Goal: Task Accomplishment & Management: Use online tool/utility

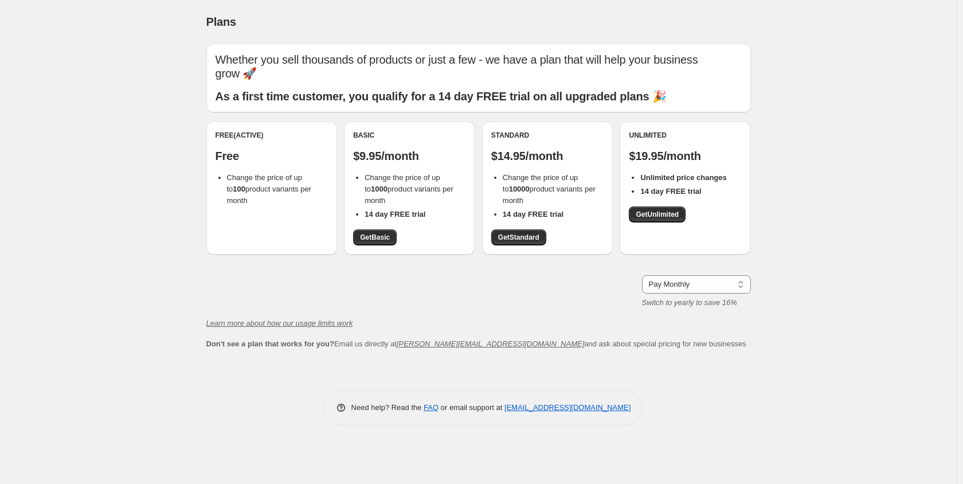
click at [267, 242] on div "Free (Active) Free Change the price of up to 100 product variants per month" at bounding box center [271, 188] width 131 height 133
click at [232, 248] on div "Free (Active) Free Change the price of up to 100 product variants per month" at bounding box center [271, 188] width 131 height 133
drag, startPoint x: 263, startPoint y: 165, endPoint x: 279, endPoint y: 158, distance: 18.2
click at [263, 164] on div "Free (Active) Free Change the price of up to 100 product variants per month" at bounding box center [272, 169] width 112 height 76
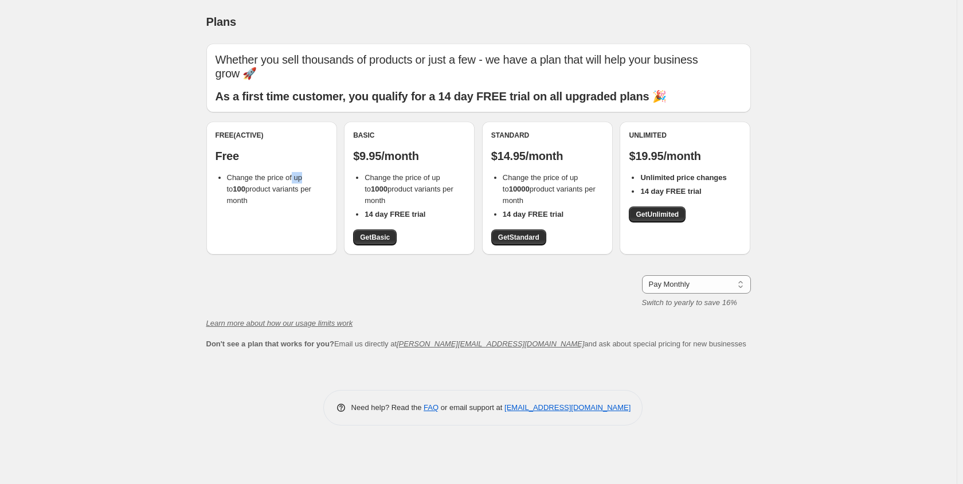
drag, startPoint x: 295, startPoint y: 169, endPoint x: 301, endPoint y: 175, distance: 8.5
click at [301, 175] on div "Free (Active) Free Change the price of up to 100 product variants per month" at bounding box center [272, 169] width 112 height 76
drag, startPoint x: 325, startPoint y: 188, endPoint x: 219, endPoint y: 185, distance: 105.6
click at [219, 185] on ul "Change the price of up to 100 product variants per month" at bounding box center [272, 189] width 112 height 34
drag, startPoint x: 221, startPoint y: 177, endPoint x: 252, endPoint y: 175, distance: 31.6
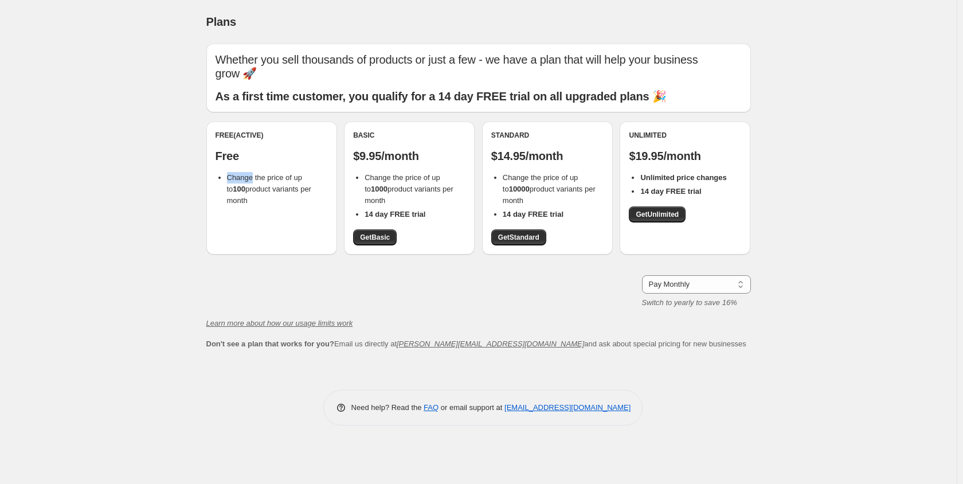
click at [252, 175] on li "Change the price of up to 100 product variants per month" at bounding box center [277, 189] width 101 height 34
click at [262, 225] on div "Free (Active) Free Change the price of up to 100 product variants per month" at bounding box center [271, 188] width 131 height 133
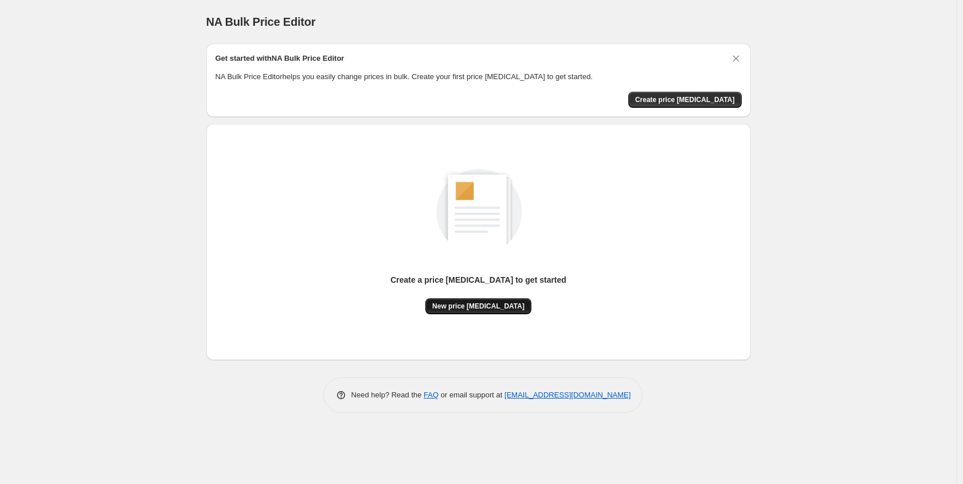
click at [485, 310] on span "New price [MEDICAL_DATA]" at bounding box center [478, 306] width 92 height 9
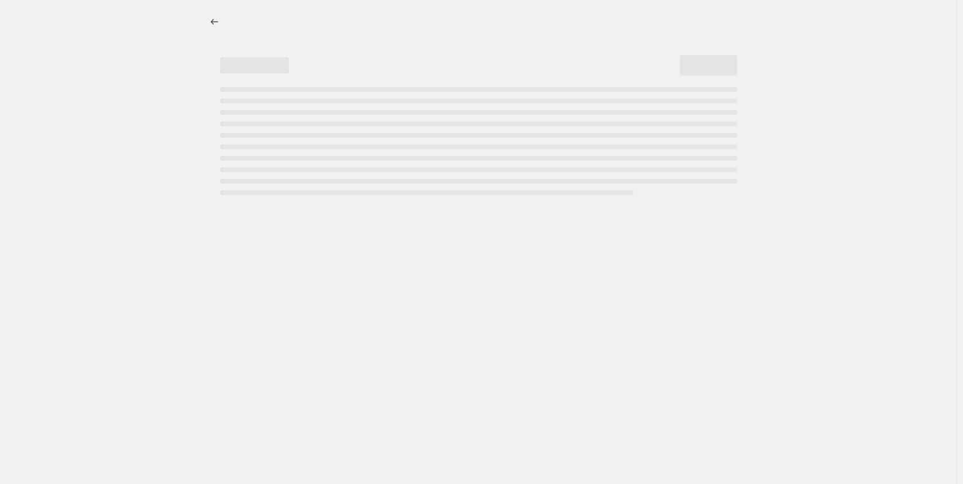
select select "percentage"
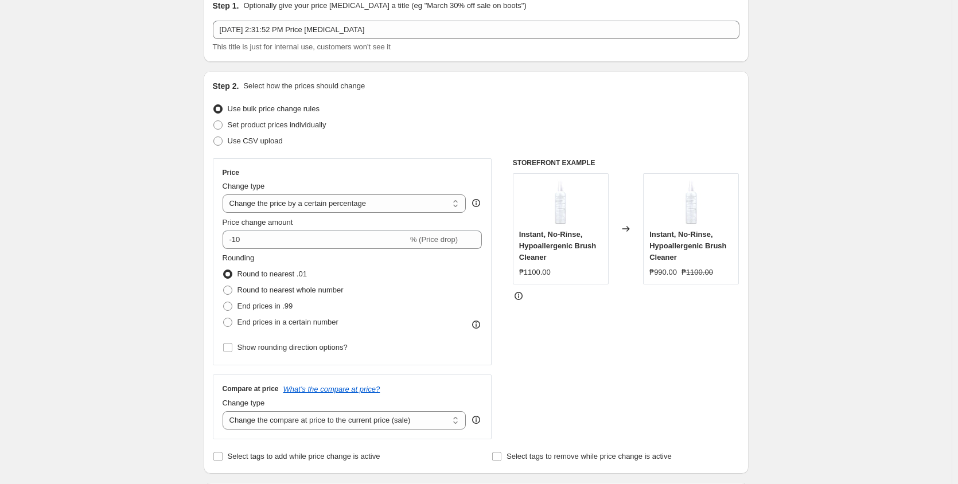
scroll to position [76, 0]
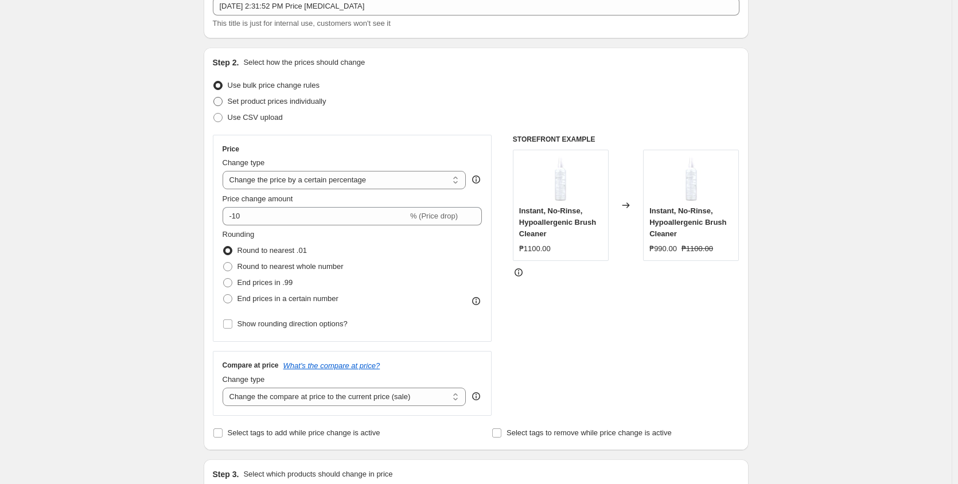
click at [293, 103] on span "Set product prices individually" at bounding box center [277, 101] width 99 height 9
click at [214, 97] on input "Set product prices individually" at bounding box center [213, 97] width 1 height 1
radio input "true"
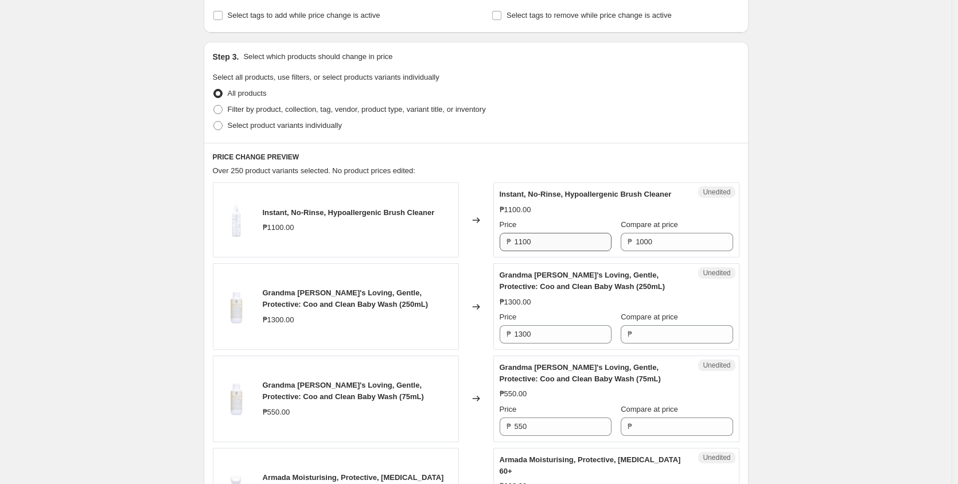
scroll to position [229, 0]
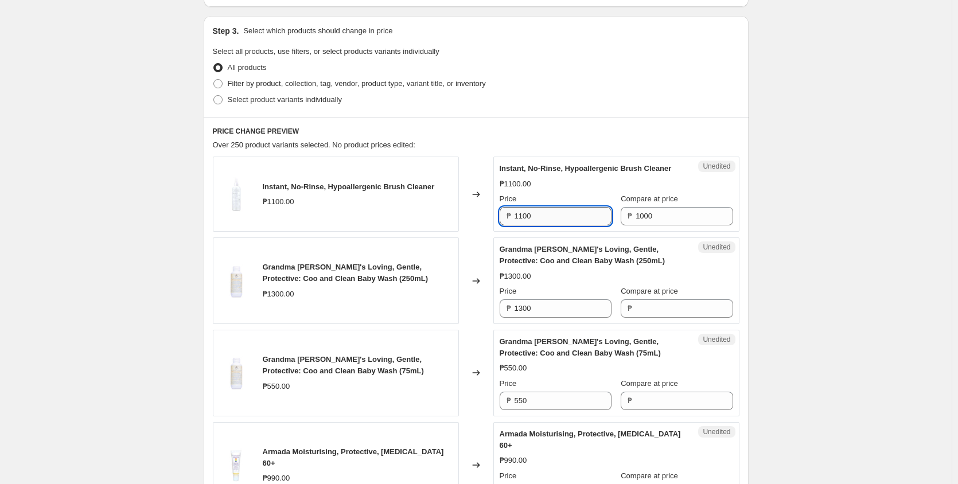
click at [575, 224] on input "1100" at bounding box center [562, 216] width 97 height 18
drag, startPoint x: 576, startPoint y: 225, endPoint x: 440, endPoint y: 230, distance: 136.0
click at [440, 230] on div "Instant, No-Rinse, Hypoallergenic Brush Cleaner ₱1100.00 Changed to Unedited In…" at bounding box center [476, 194] width 526 height 75
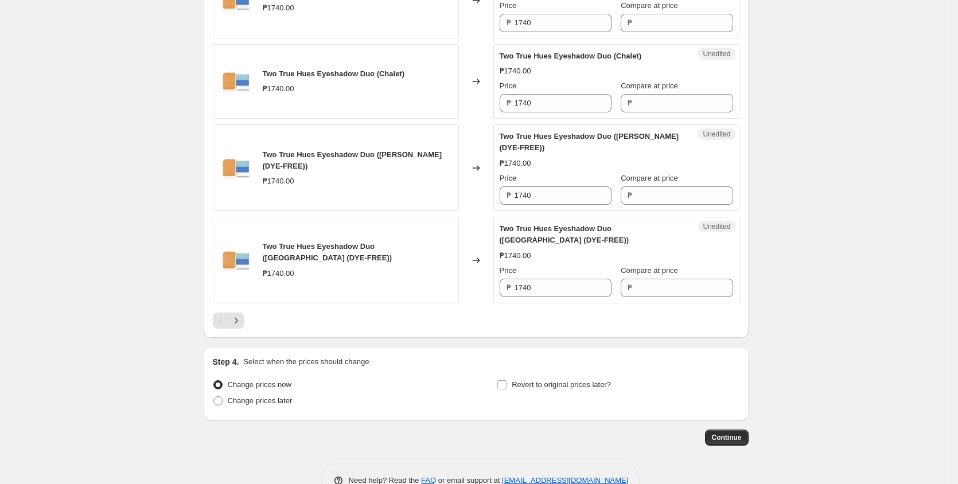
scroll to position [1895, 0]
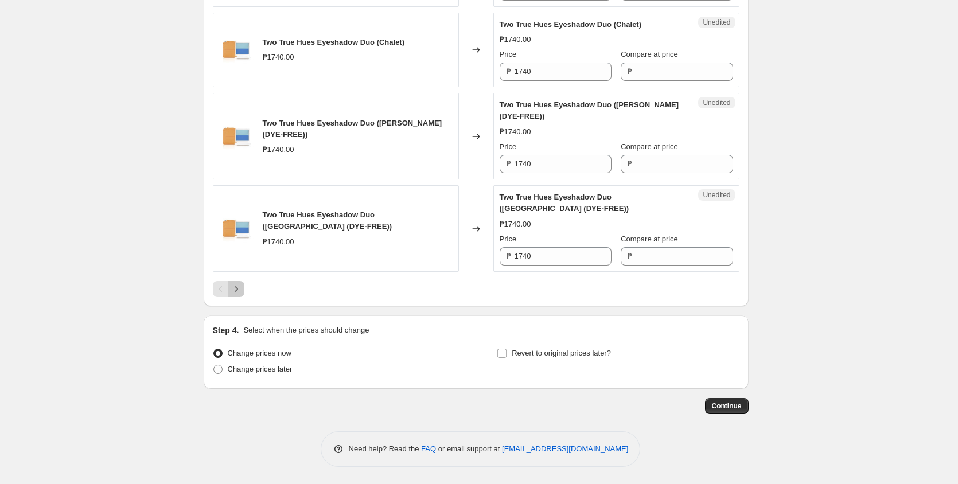
type input "1100"
click at [244, 288] on button "Next" at bounding box center [236, 289] width 16 height 16
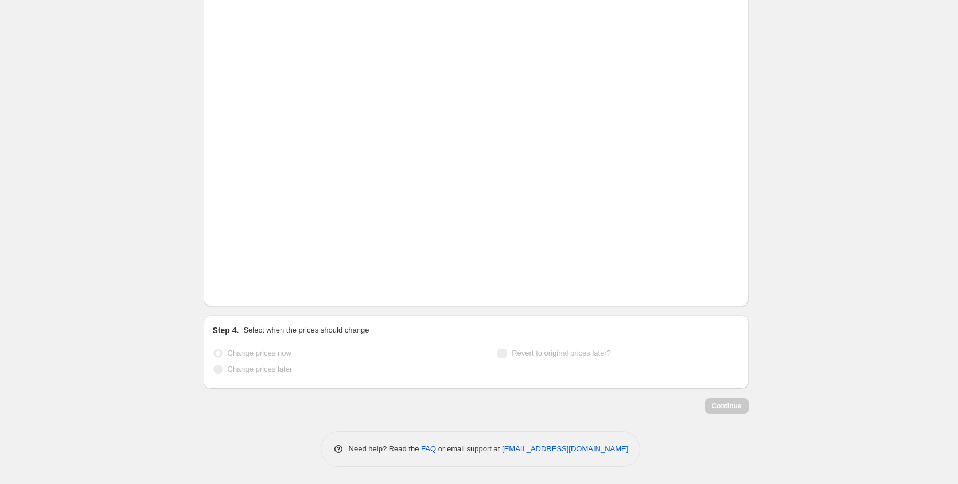
scroll to position [1723, 0]
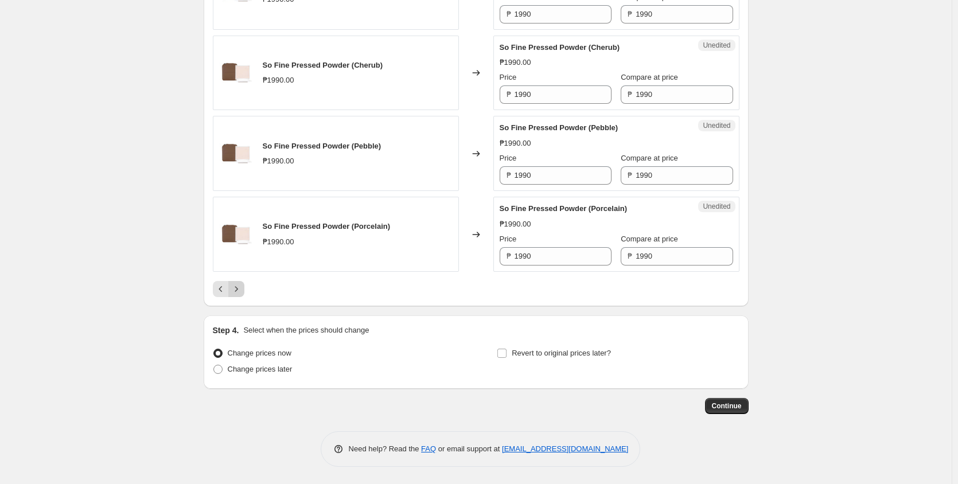
click at [233, 286] on icon "Next" at bounding box center [236, 288] width 11 height 11
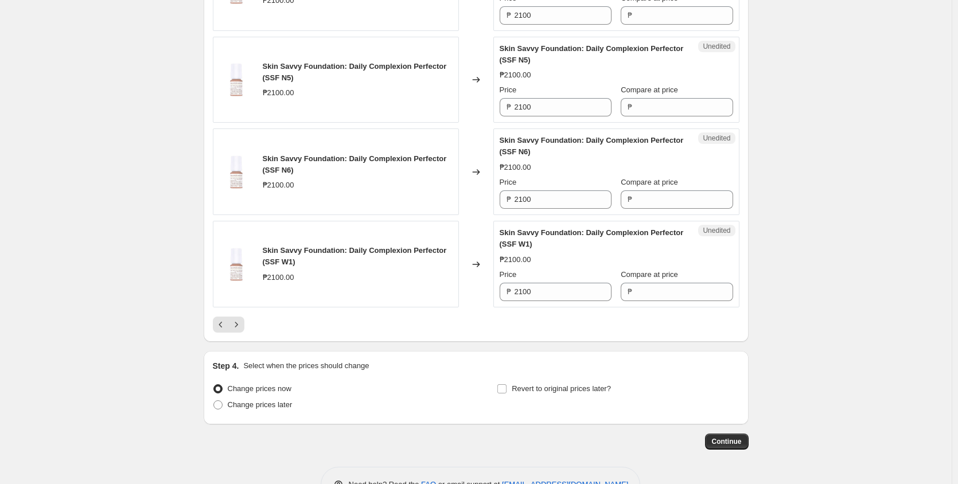
scroll to position [1872, 0]
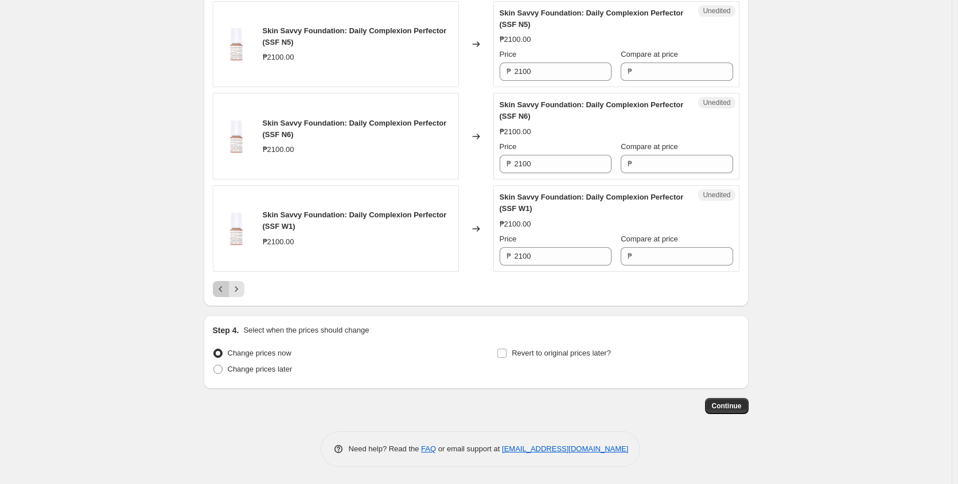
click at [225, 289] on icon "Previous" at bounding box center [220, 288] width 11 height 11
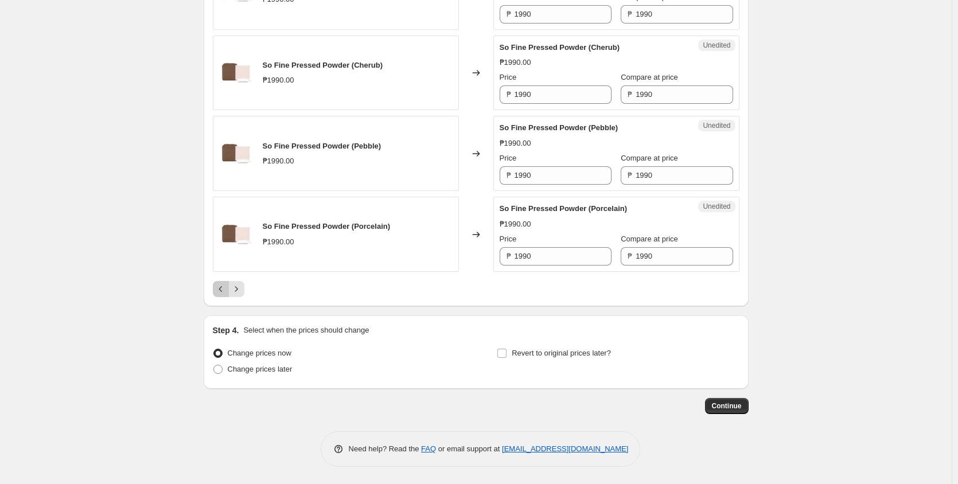
click at [223, 289] on icon "Previous" at bounding box center [220, 288] width 11 height 11
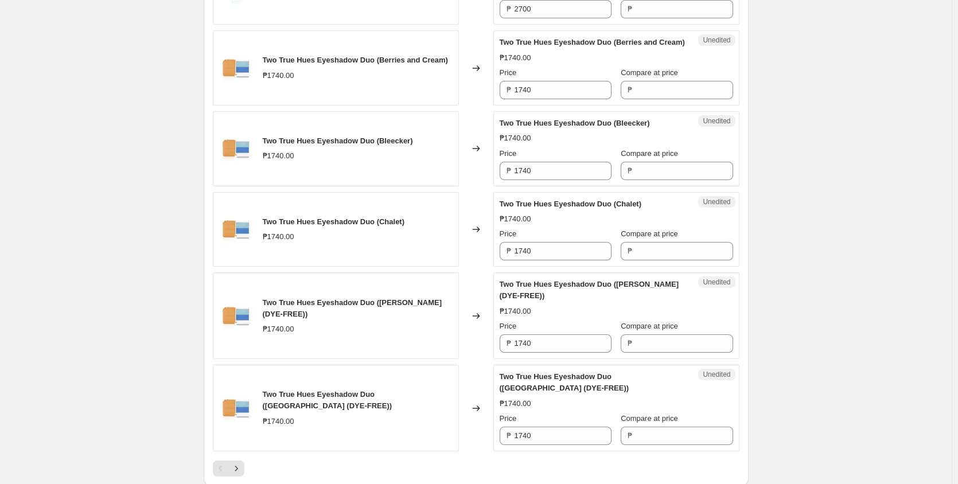
scroll to position [1895, 0]
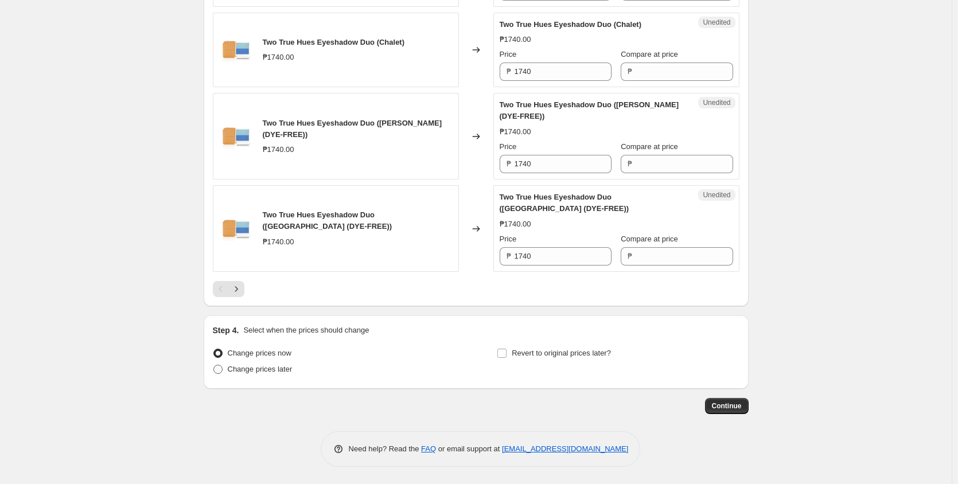
click at [263, 369] on span "Change prices later" at bounding box center [260, 369] width 65 height 9
click at [214, 365] on input "Change prices later" at bounding box center [213, 365] width 1 height 1
radio input "true"
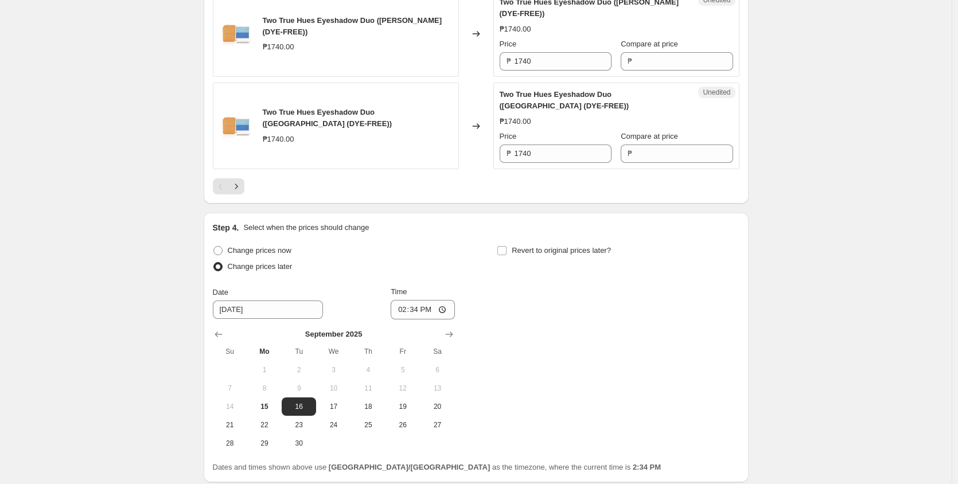
scroll to position [2092, 0]
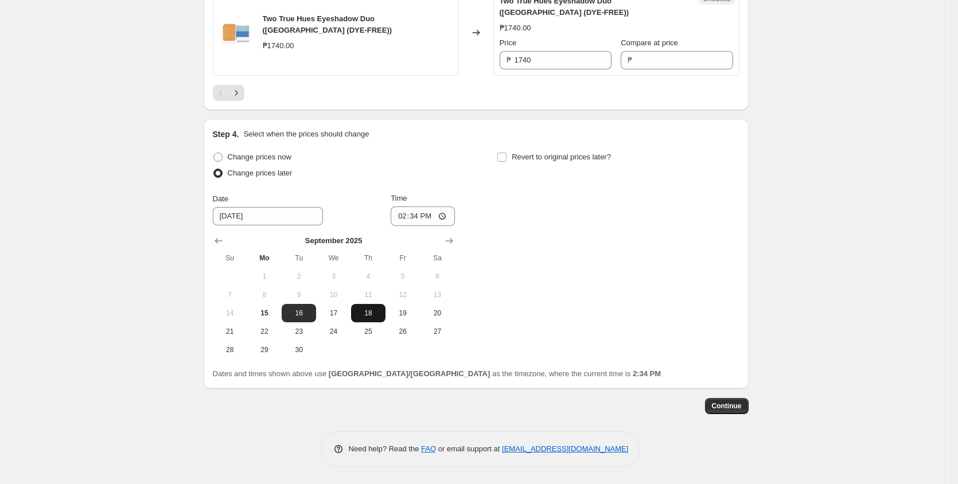
click at [376, 316] on span "18" at bounding box center [368, 313] width 25 height 9
type input "[DATE]"
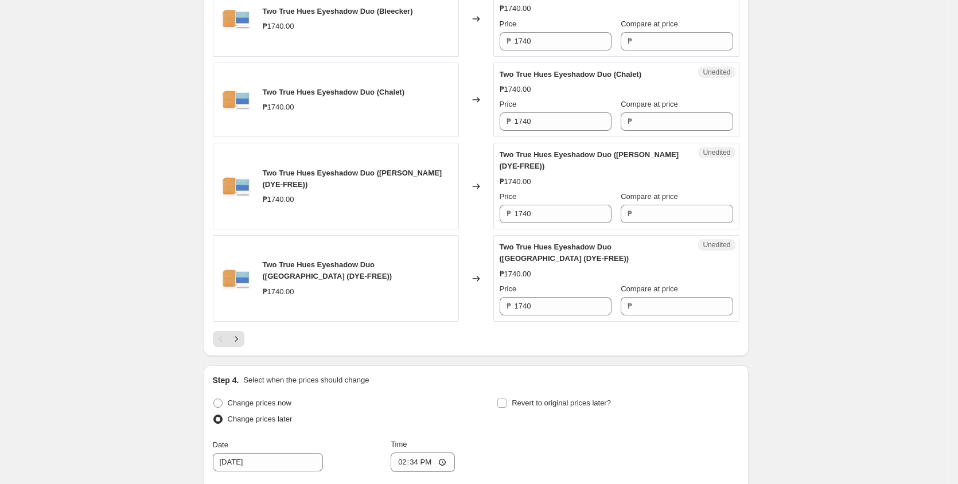
scroll to position [1938, 0]
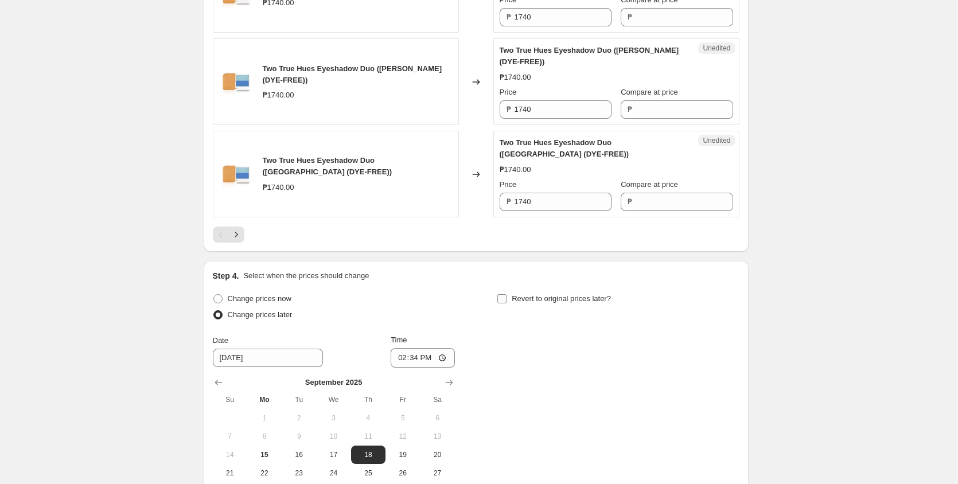
click at [506, 303] on input "Revert to original prices later?" at bounding box center [501, 298] width 9 height 9
checkbox input "true"
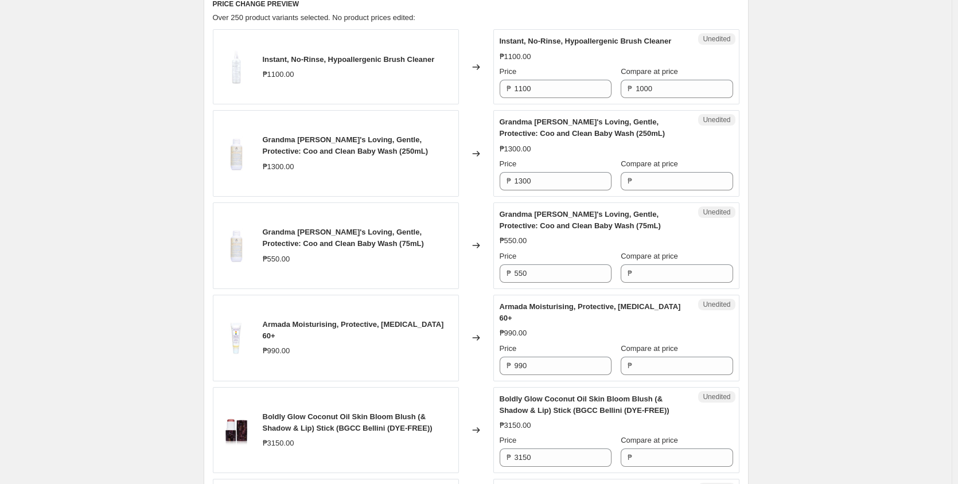
scroll to position [383, 0]
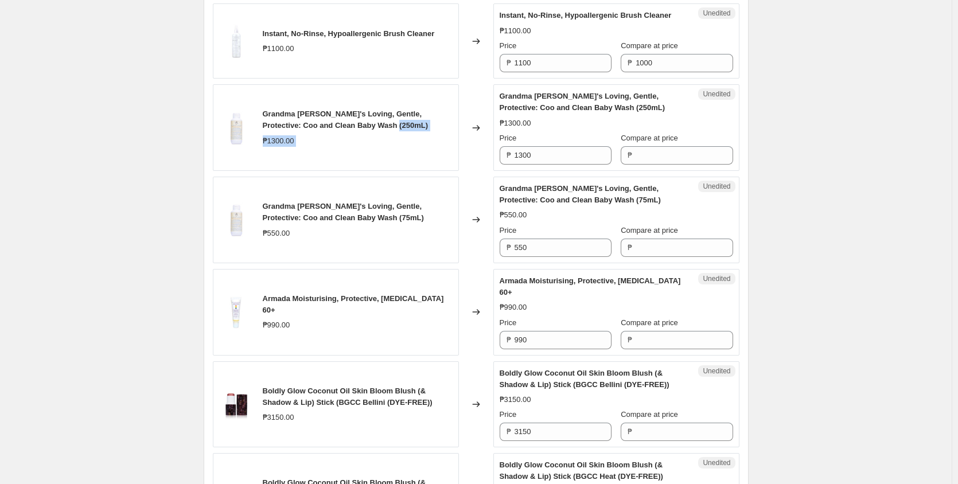
drag, startPoint x: 478, startPoint y: 136, endPoint x: 436, endPoint y: 138, distance: 41.3
click at [438, 138] on div "Grandma [PERSON_NAME]'s Loving, Gentle, Protective: Coo and Clean Baby Wash (25…" at bounding box center [476, 127] width 526 height 87
click at [420, 131] on div "Grandma [PERSON_NAME]'s Loving, Gentle, Protective: Coo and Clean Baby Wash (25…" at bounding box center [358, 119] width 190 height 23
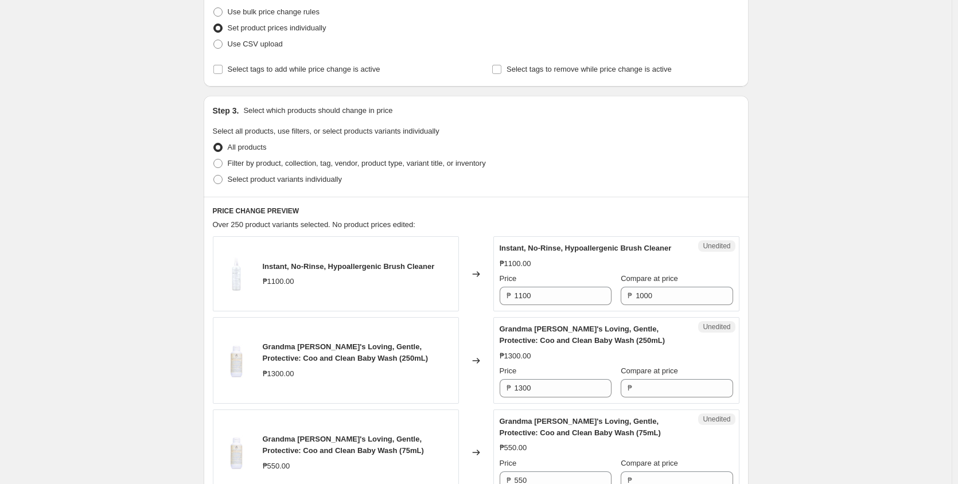
scroll to position [76, 0]
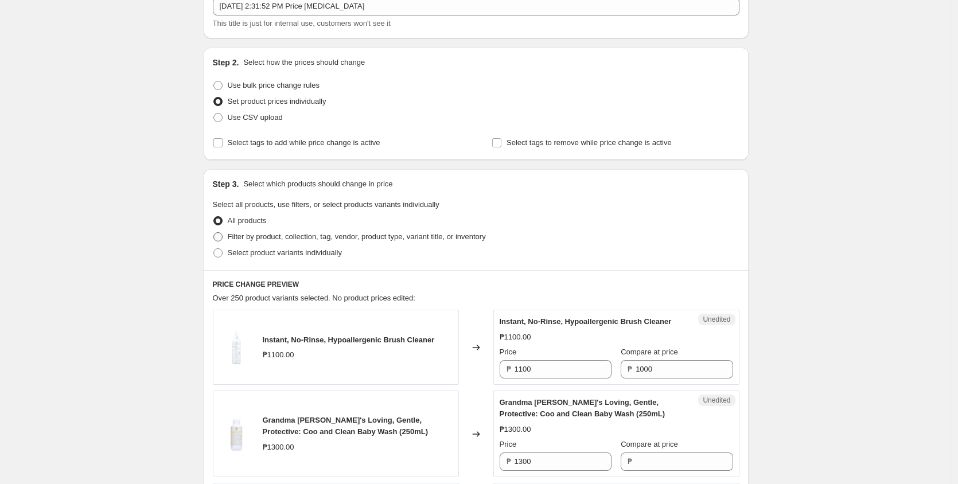
click at [297, 237] on span "Filter by product, collection, tag, vendor, product type, variant title, or inv…" at bounding box center [357, 236] width 258 height 9
click at [214, 233] on input "Filter by product, collection, tag, vendor, product type, variant title, or inv…" at bounding box center [213, 232] width 1 height 1
radio input "true"
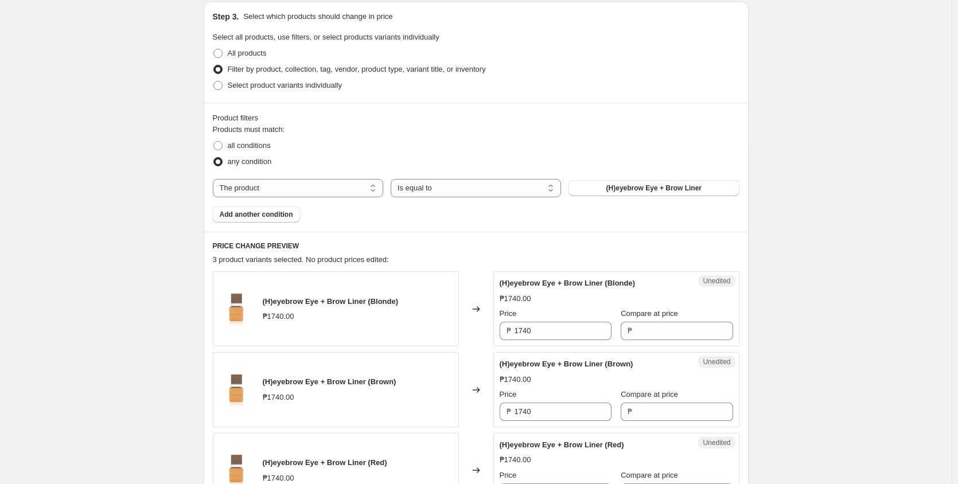
scroll to position [153, 0]
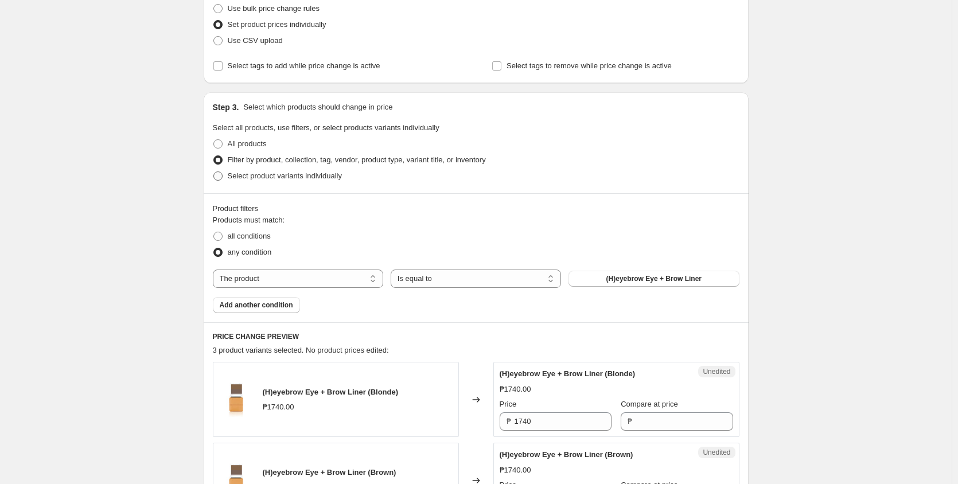
click at [307, 177] on span "Select product variants individually" at bounding box center [285, 175] width 114 height 9
click at [214, 172] on input "Select product variants individually" at bounding box center [213, 171] width 1 height 1
radio input "true"
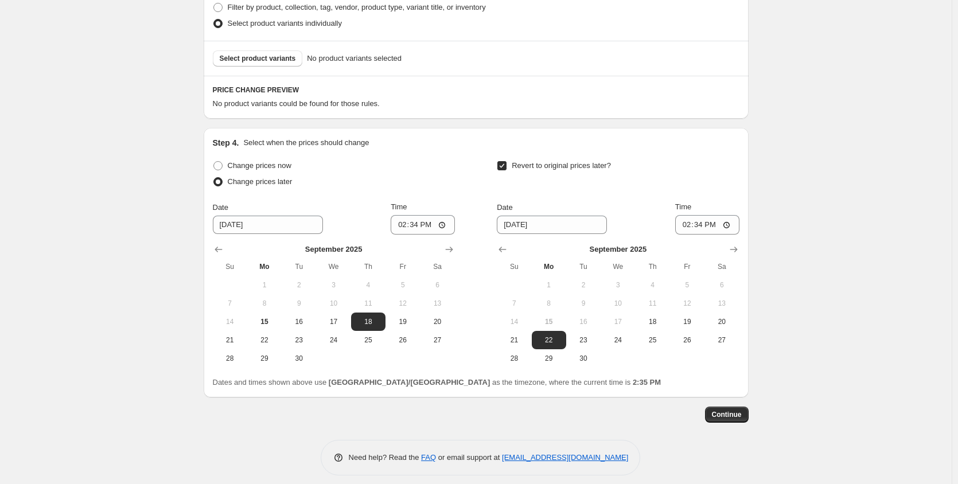
scroll to position [76, 0]
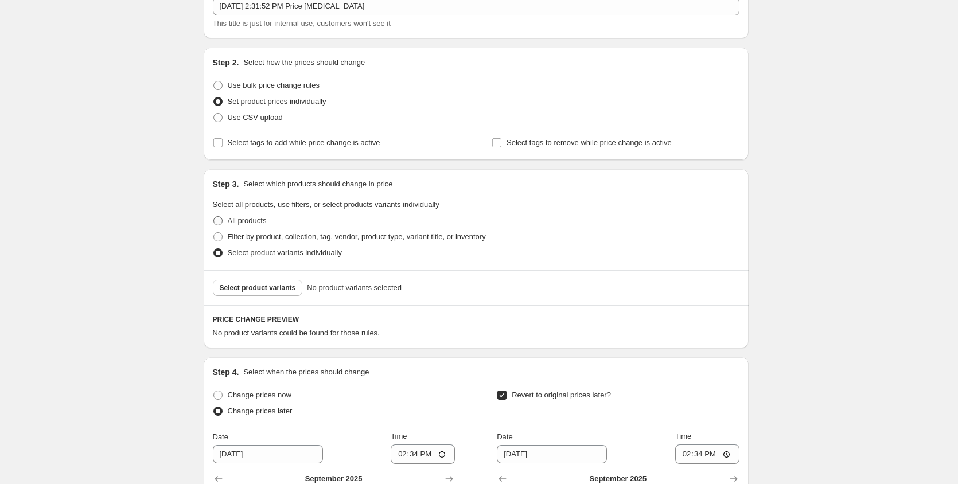
click at [255, 225] on span "All products" at bounding box center [247, 220] width 39 height 11
click at [214, 217] on input "All products" at bounding box center [213, 216] width 1 height 1
radio input "true"
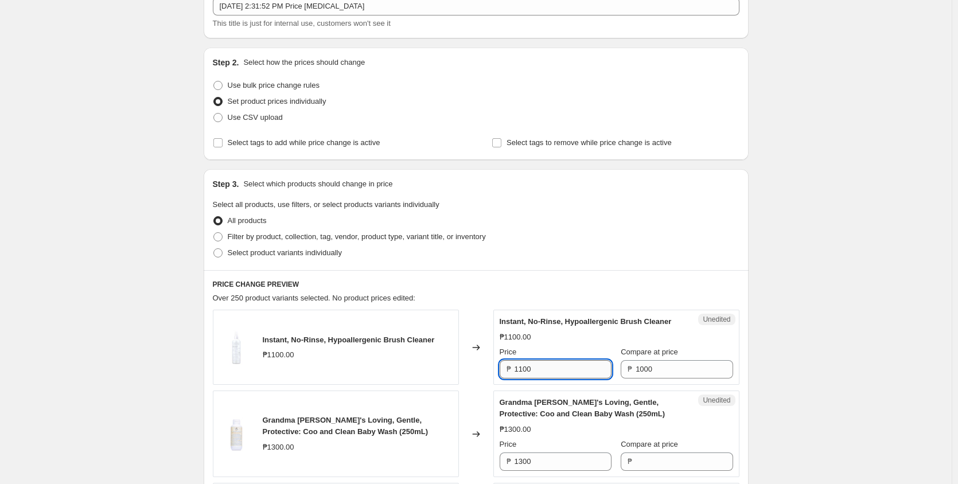
click at [540, 379] on input "1100" at bounding box center [562, 369] width 97 height 18
drag, startPoint x: 545, startPoint y: 382, endPoint x: 489, endPoint y: 369, distance: 58.3
click at [489, 369] on div "Instant, No-Rinse, Hypoallergenic Brush Cleaner ₱1100.00 Changed to Unedited In…" at bounding box center [476, 347] width 526 height 75
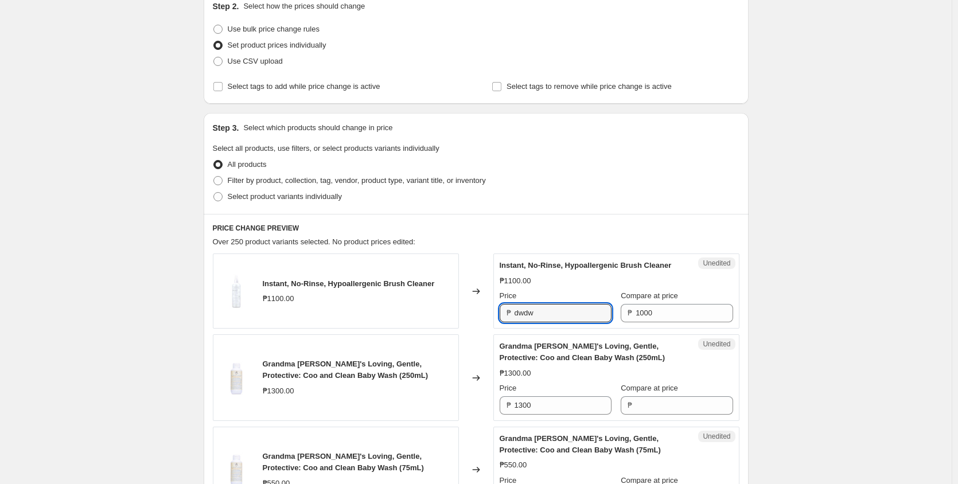
scroll to position [153, 0]
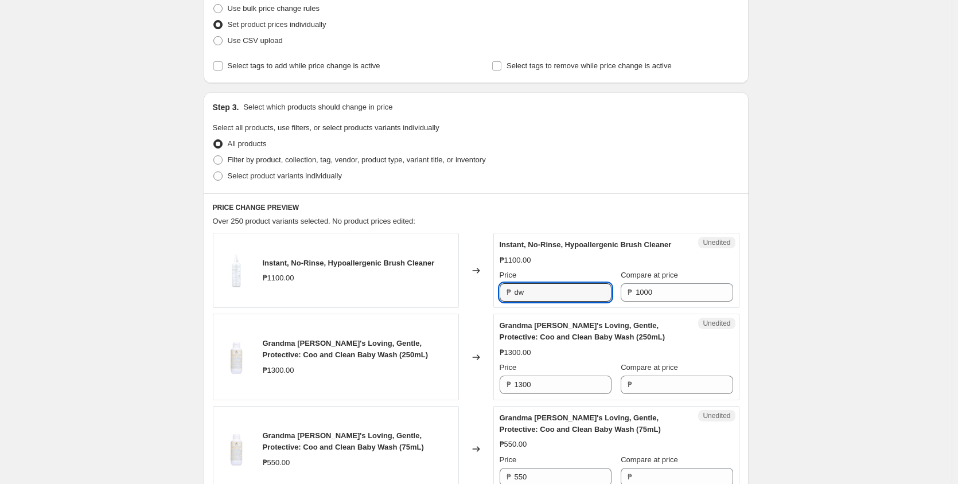
type input "d"
type input "1122"
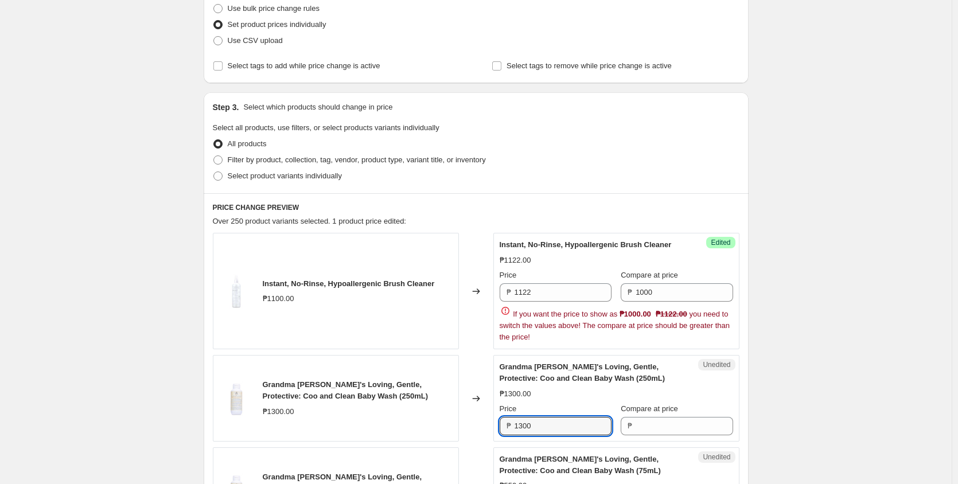
click at [582, 400] on div "Grandma [PERSON_NAME]'s Loving, Gentle, Protective: Coo and Clean Baby Wash (25…" at bounding box center [616, 398] width 233 height 74
type input "13003313133"
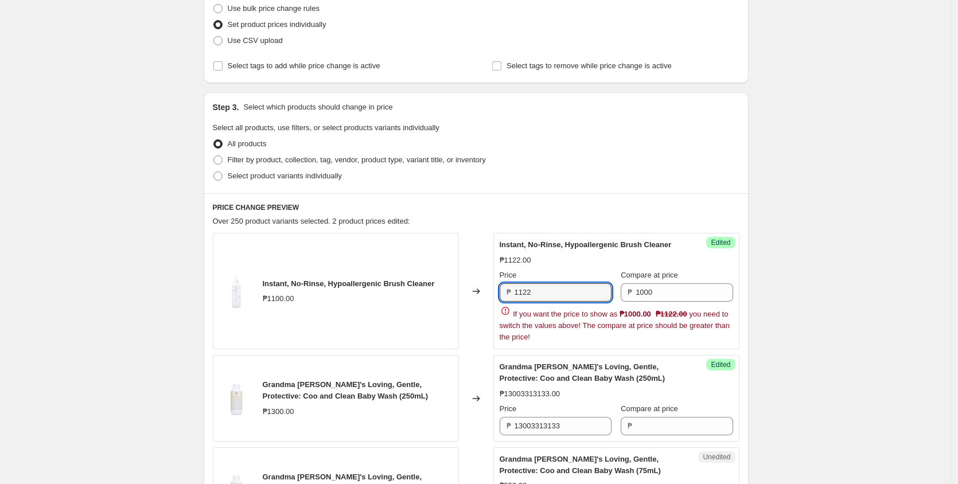
drag, startPoint x: 580, startPoint y: 296, endPoint x: 475, endPoint y: 285, distance: 105.5
click at [475, 284] on div "Instant, No-Rinse, Hypoallergenic Brush Cleaner ₱1100.00 Changed to Success Edi…" at bounding box center [476, 291] width 526 height 116
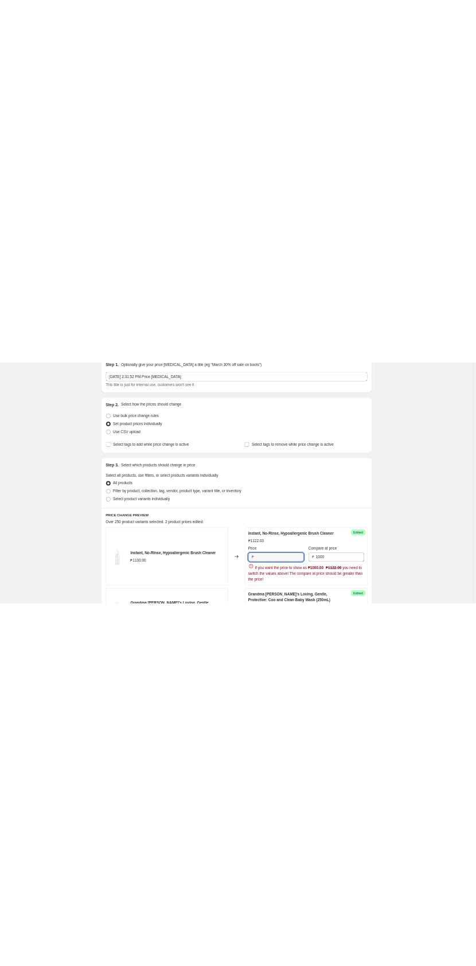
scroll to position [76, 0]
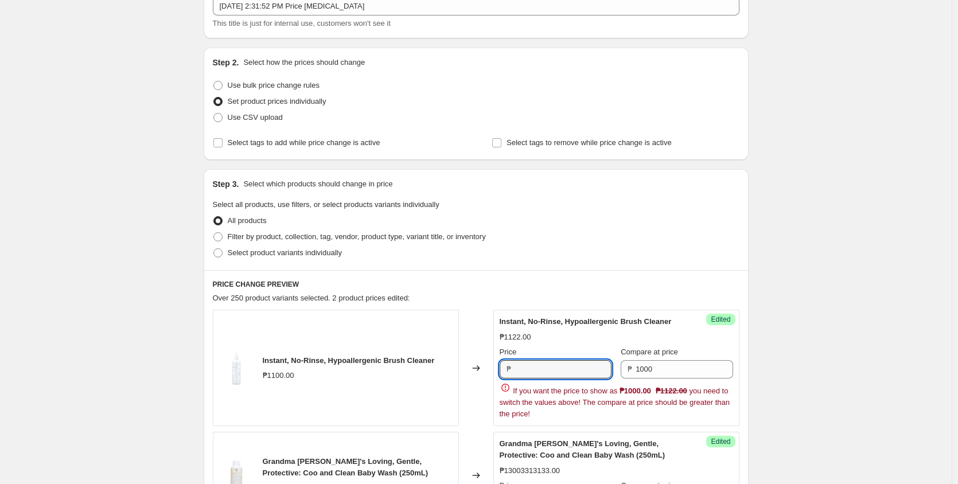
type input "1122"
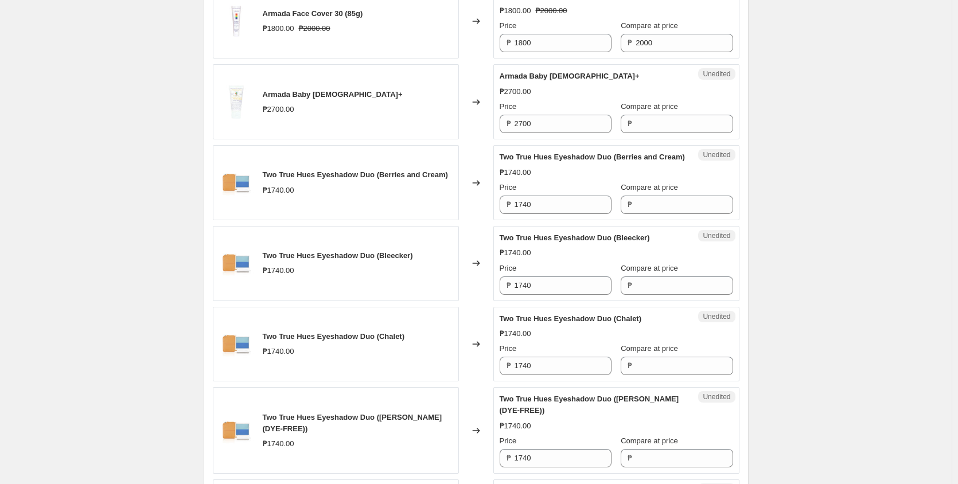
scroll to position [1586, 0]
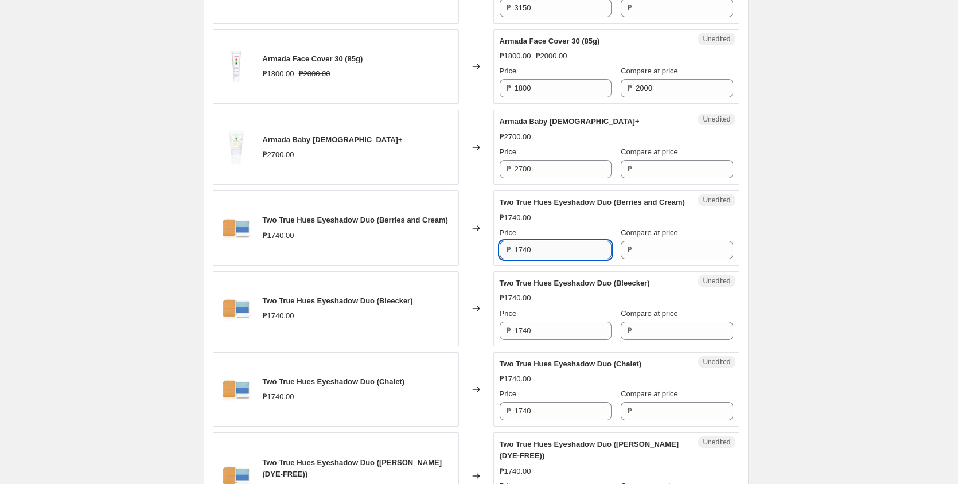
drag, startPoint x: 565, startPoint y: 249, endPoint x: 588, endPoint y: 247, distance: 23.1
click at [660, 245] on div "Price ₱ 1740 Compare at price ₱" at bounding box center [616, 243] width 233 height 32
drag, startPoint x: 551, startPoint y: 251, endPoint x: 479, endPoint y: 249, distance: 71.7
click at [479, 249] on div "Two True Hues Eyeshadow Duo (Berries and Cream) ₱1740.00 Changed to Unedited Tw…" at bounding box center [476, 227] width 526 height 75
type input "1740"
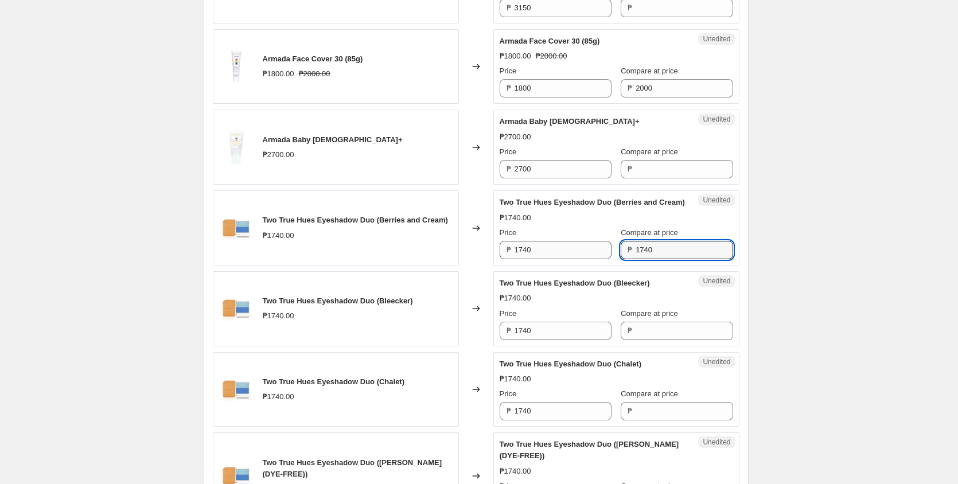
type input "1740"
drag, startPoint x: 549, startPoint y: 252, endPoint x: 447, endPoint y: 266, distance: 102.9
click at [458, 262] on div "Two True Hues Eyeshadow Duo (Berries and Cream) ₱1740.00 Changed to Unedited Tw…" at bounding box center [476, 227] width 526 height 75
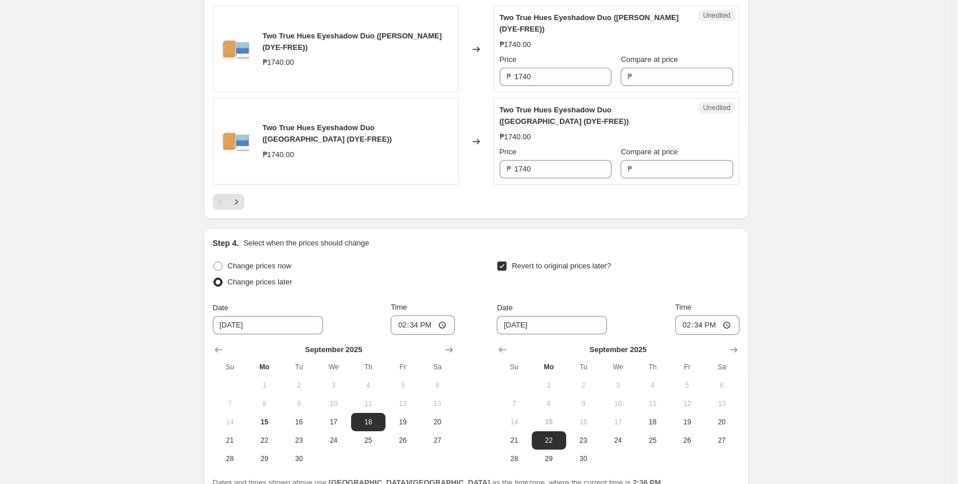
scroll to position [1891, 0]
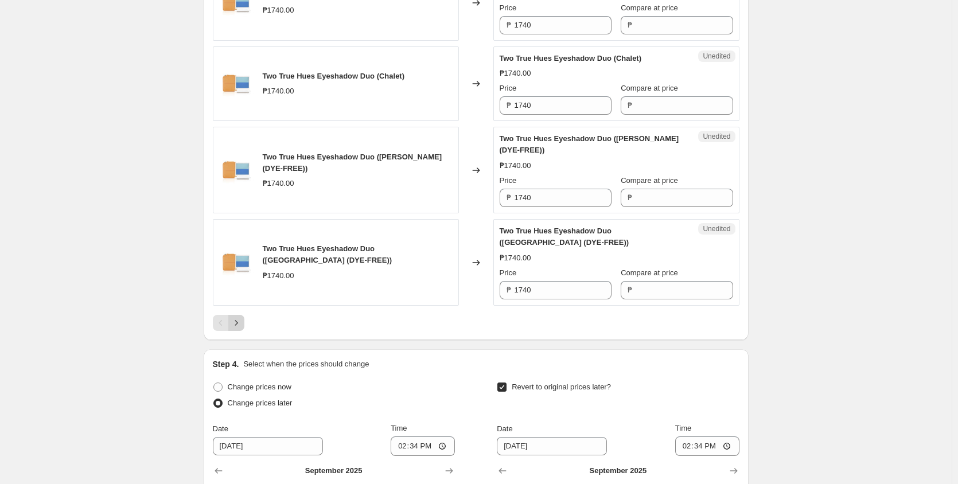
click at [239, 326] on icon "Next" at bounding box center [236, 322] width 11 height 11
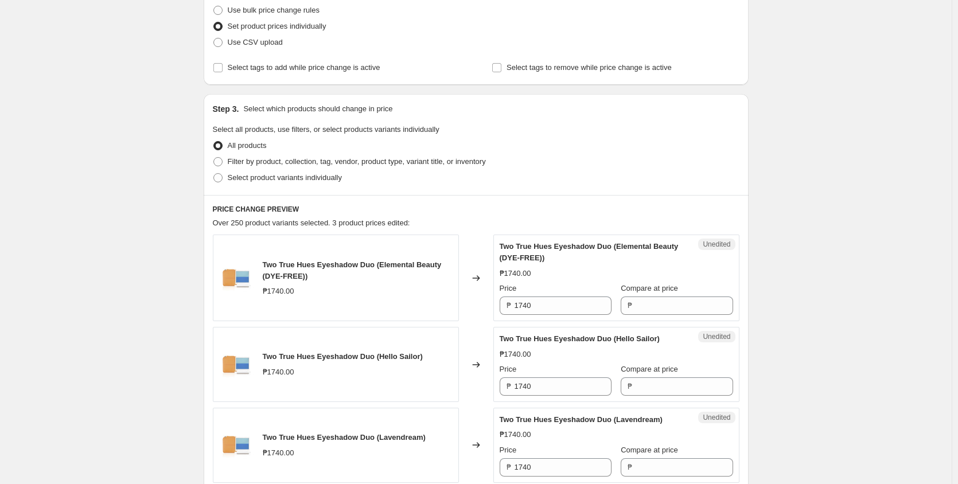
scroll to position [0, 0]
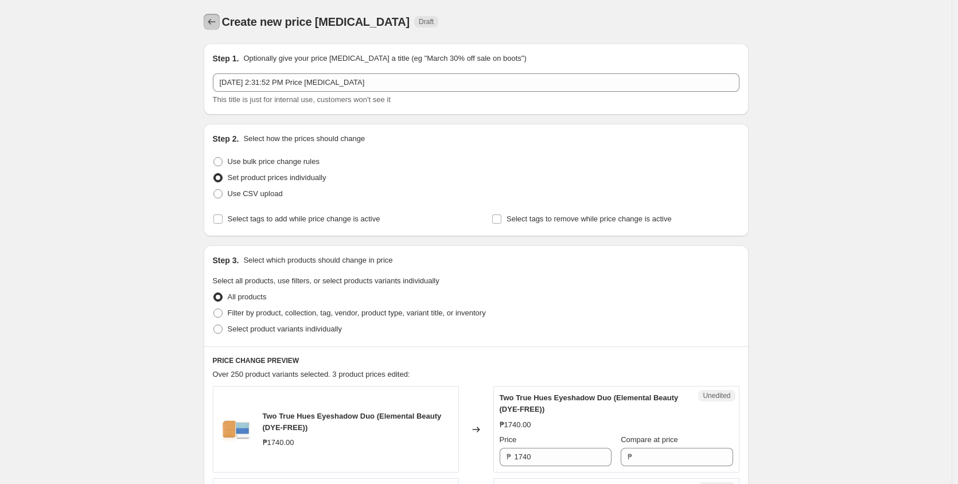
click at [214, 23] on icon "Price change jobs" at bounding box center [211, 21] width 11 height 11
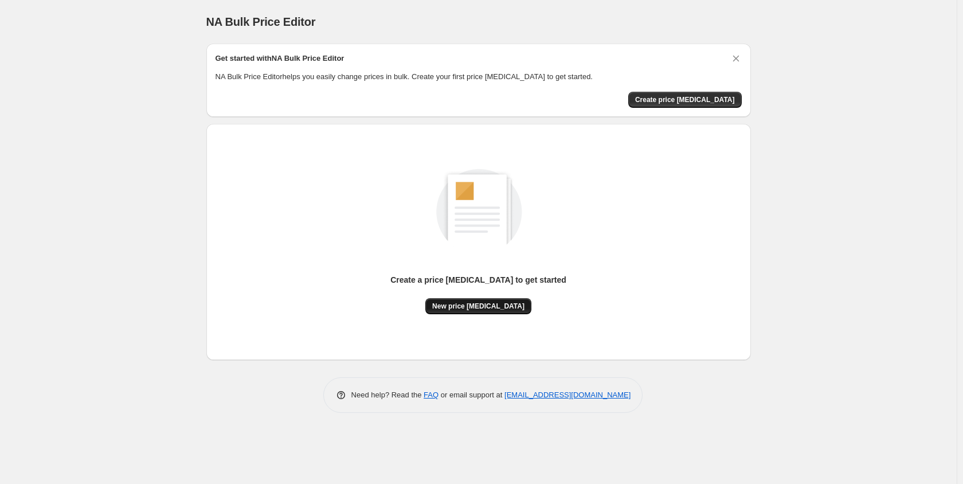
click at [459, 310] on span "New price [MEDICAL_DATA]" at bounding box center [478, 306] width 92 height 9
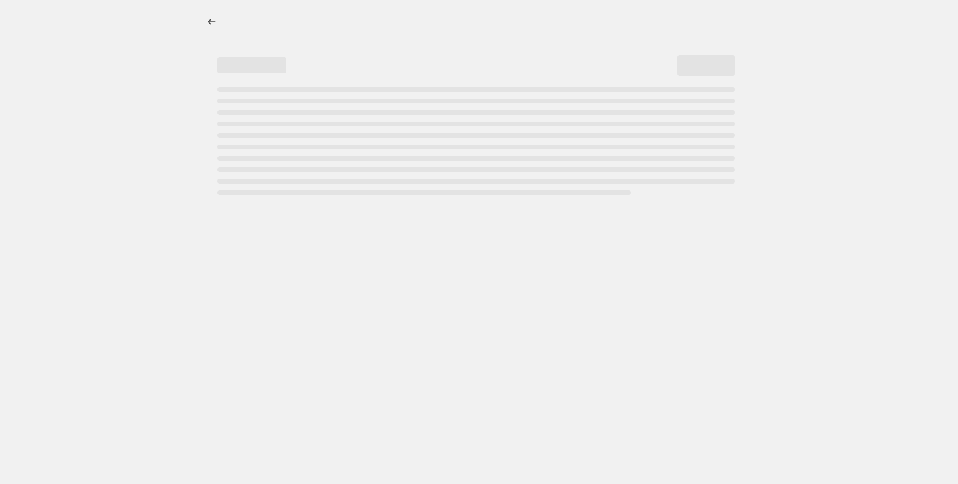
select select "percentage"
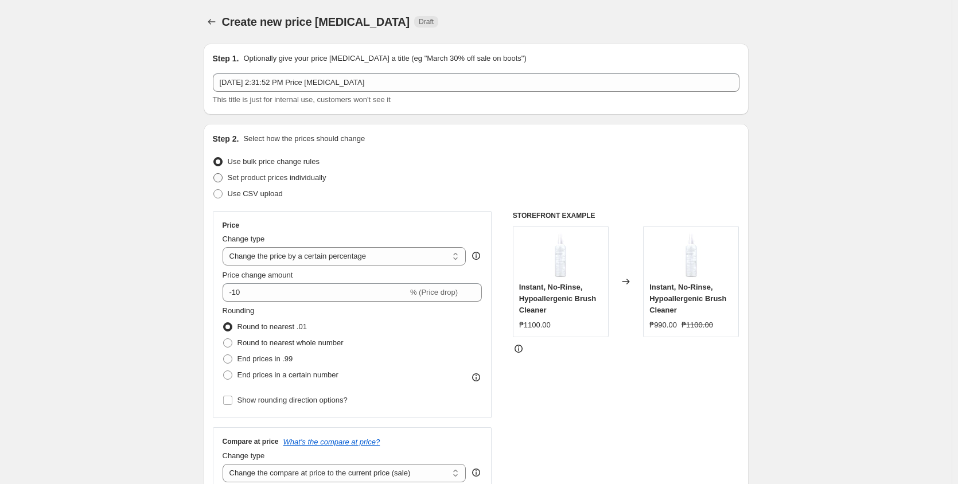
click at [282, 181] on span "Set product prices individually" at bounding box center [277, 177] width 99 height 9
click at [214, 174] on input "Set product prices individually" at bounding box center [213, 173] width 1 height 1
radio input "true"
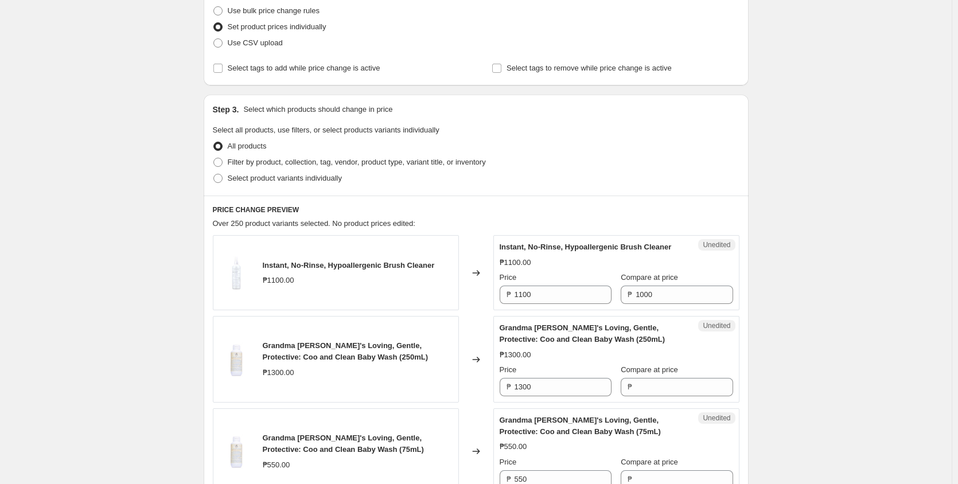
scroll to position [153, 0]
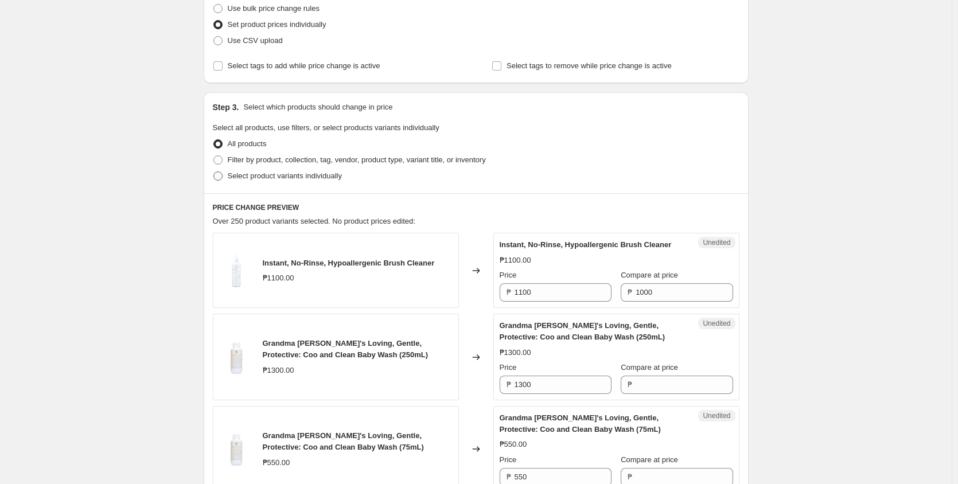
click at [286, 183] on label "Select product variants individually" at bounding box center [277, 176] width 129 height 16
click at [214, 172] on input "Select product variants individually" at bounding box center [213, 171] width 1 height 1
radio input "true"
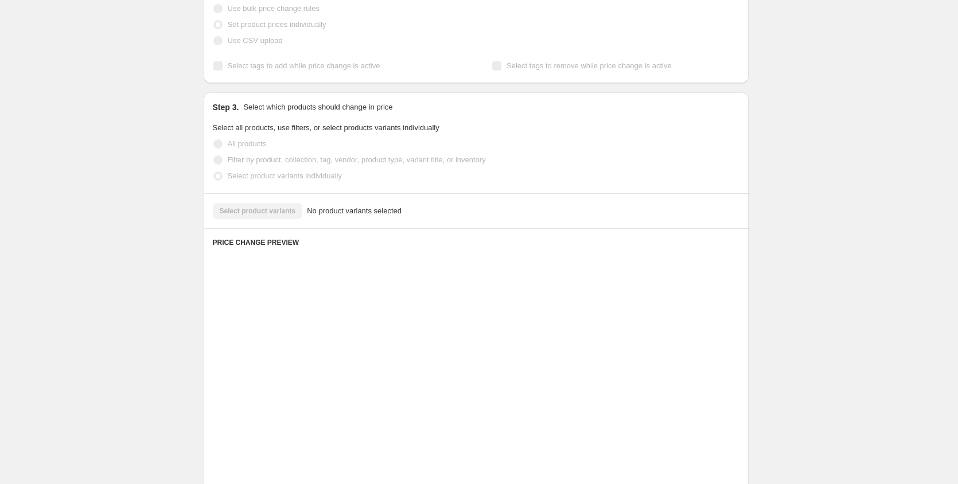
scroll to position [118, 0]
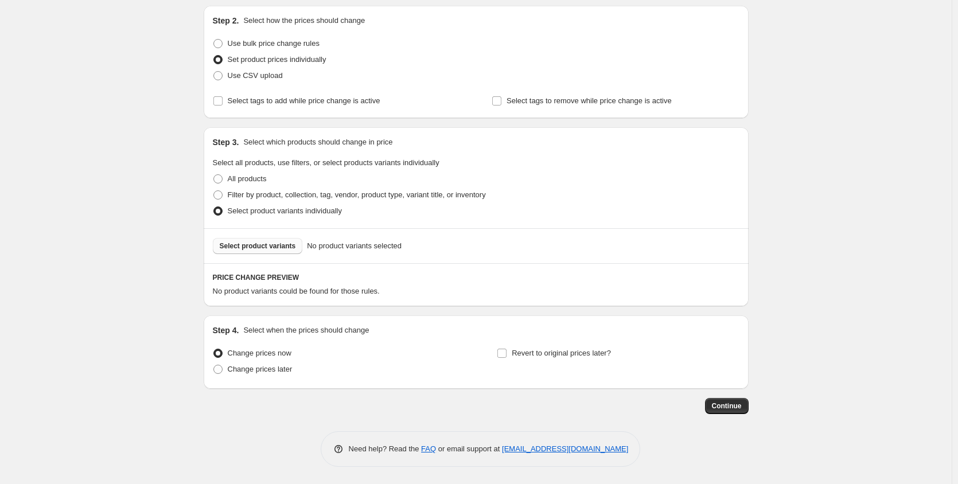
click at [271, 247] on span "Select product variants" at bounding box center [258, 245] width 76 height 9
click at [240, 178] on span "All products" at bounding box center [247, 178] width 39 height 9
click at [214, 175] on input "All products" at bounding box center [213, 174] width 1 height 1
radio input "true"
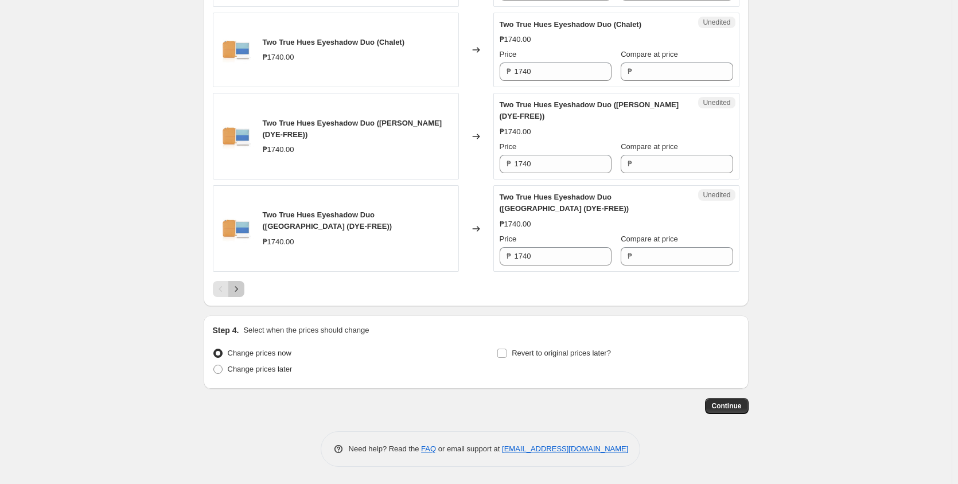
click at [240, 289] on icon "Next" at bounding box center [236, 288] width 11 height 11
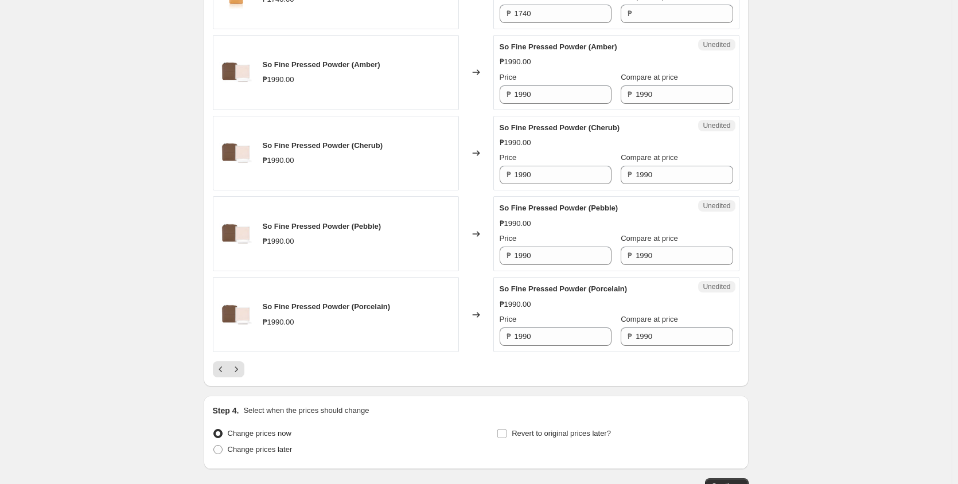
scroll to position [1815, 0]
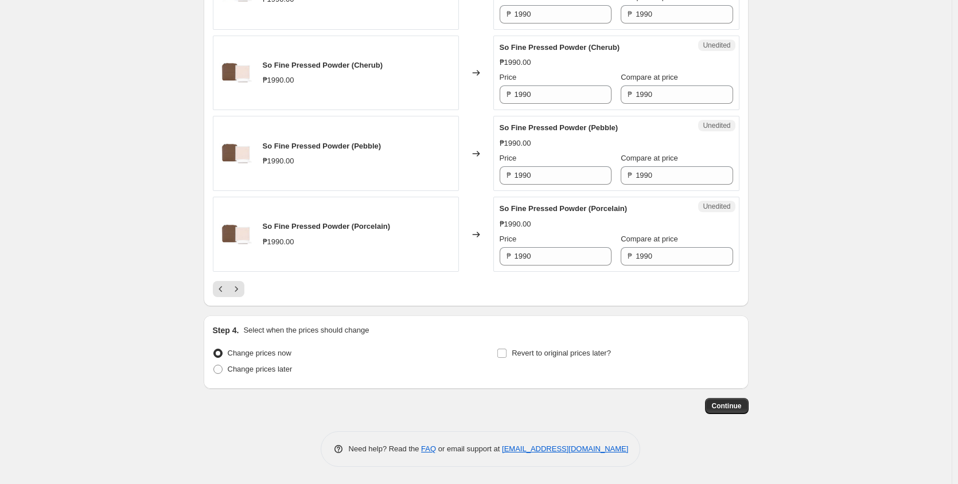
click at [247, 292] on div at bounding box center [476, 289] width 526 height 16
click at [244, 292] on button "Next" at bounding box center [236, 289] width 16 height 16
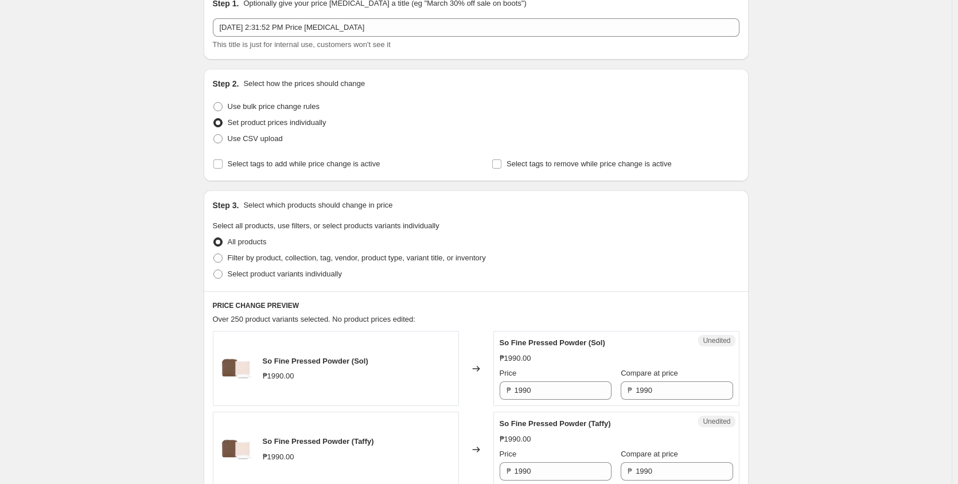
scroll to position [0, 0]
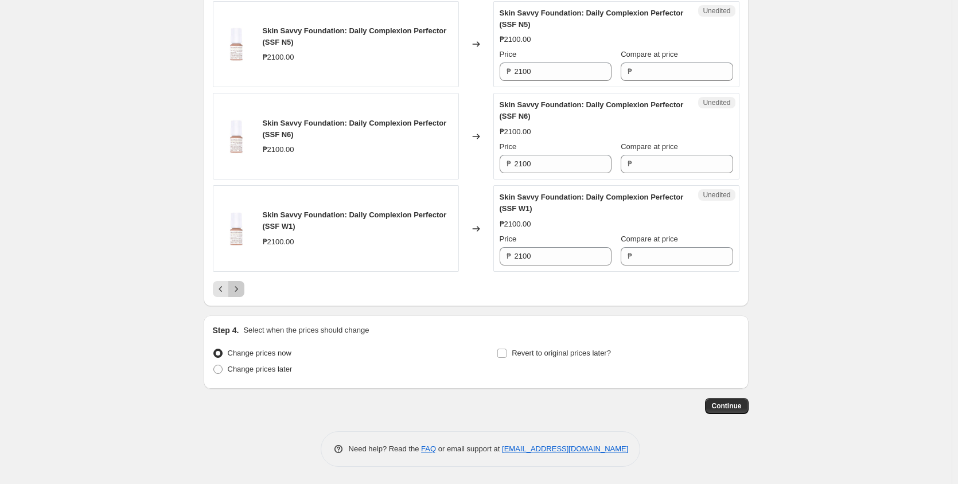
click at [237, 285] on icon "Next" at bounding box center [236, 288] width 11 height 11
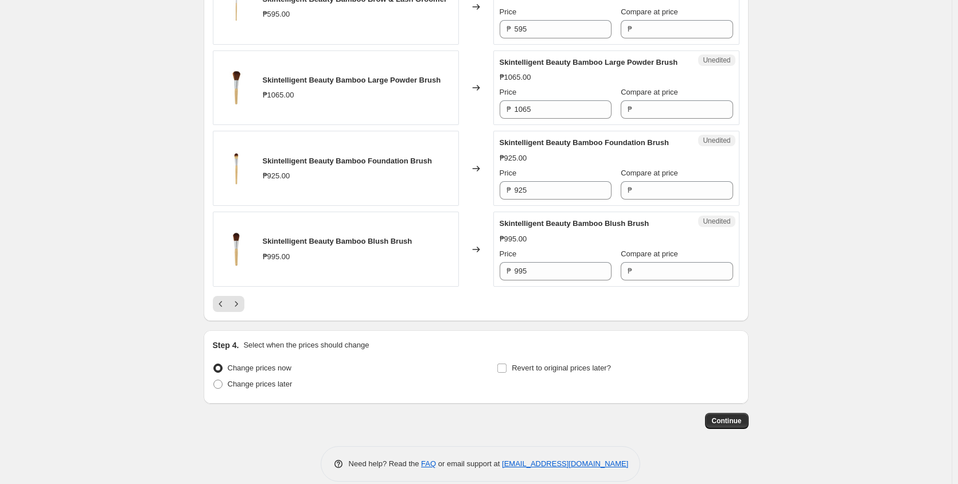
scroll to position [1673, 0]
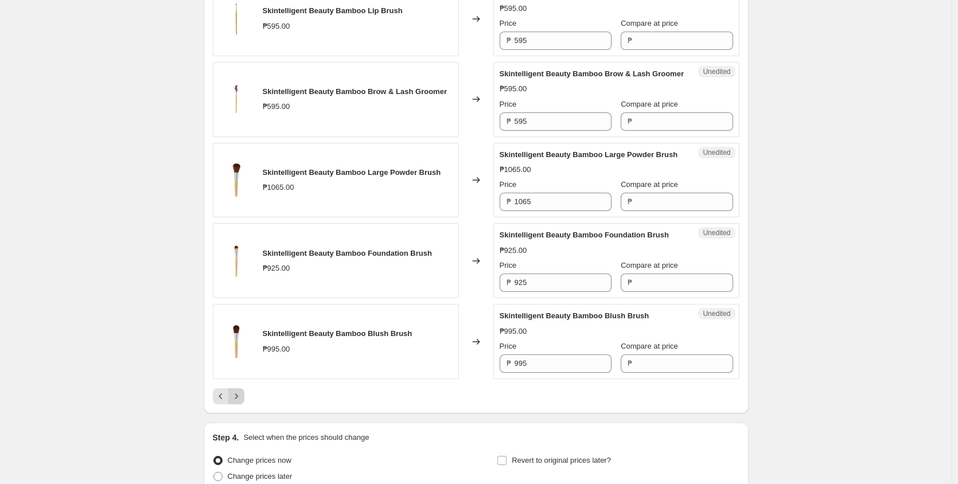
click at [237, 399] on icon "Next" at bounding box center [236, 395] width 3 height 5
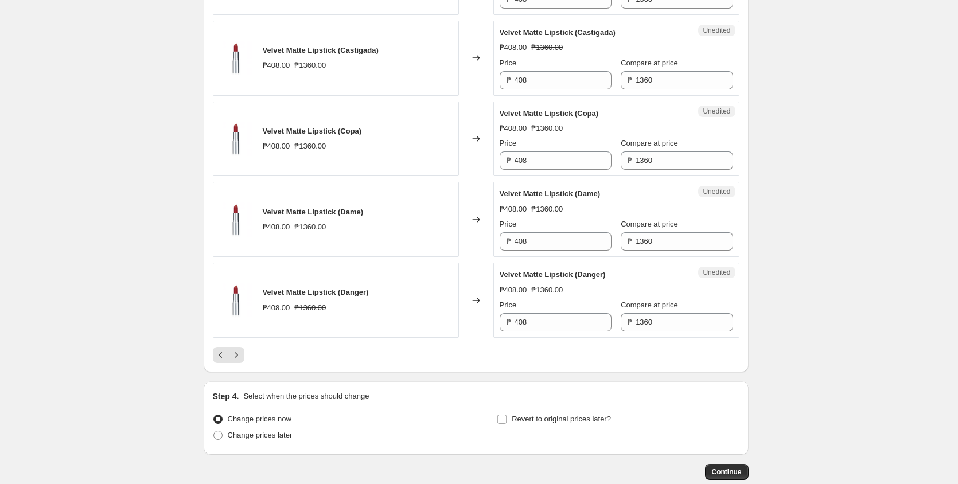
scroll to position [1750, 0]
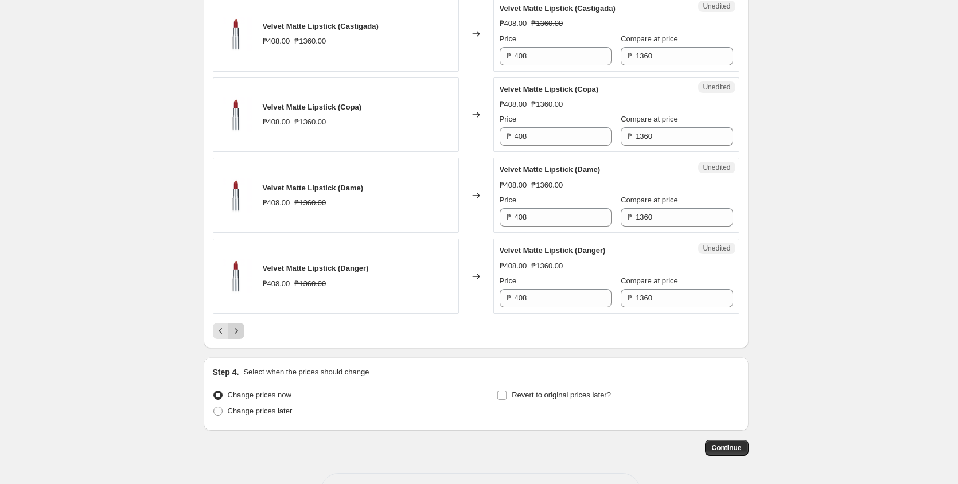
click at [242, 337] on icon "Next" at bounding box center [236, 330] width 11 height 11
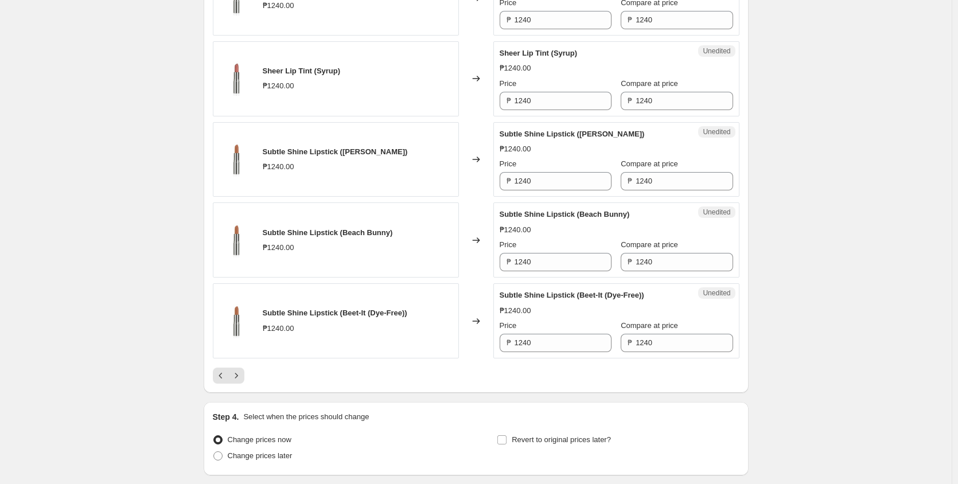
scroll to position [1735, 0]
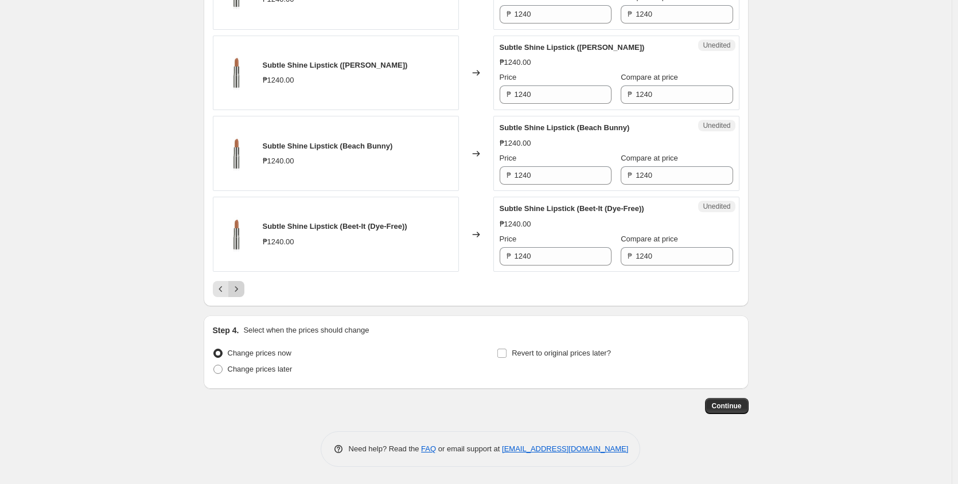
click at [236, 292] on icon "Next" at bounding box center [236, 288] width 11 height 11
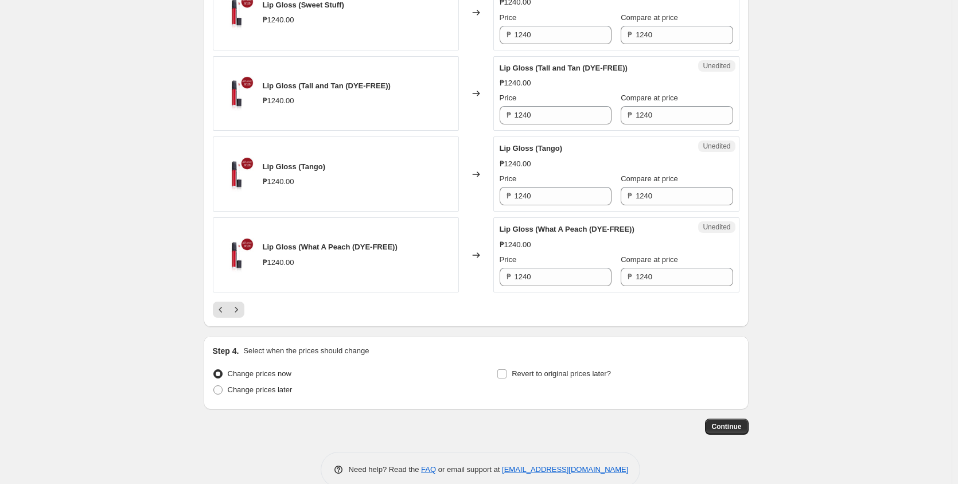
scroll to position [1723, 0]
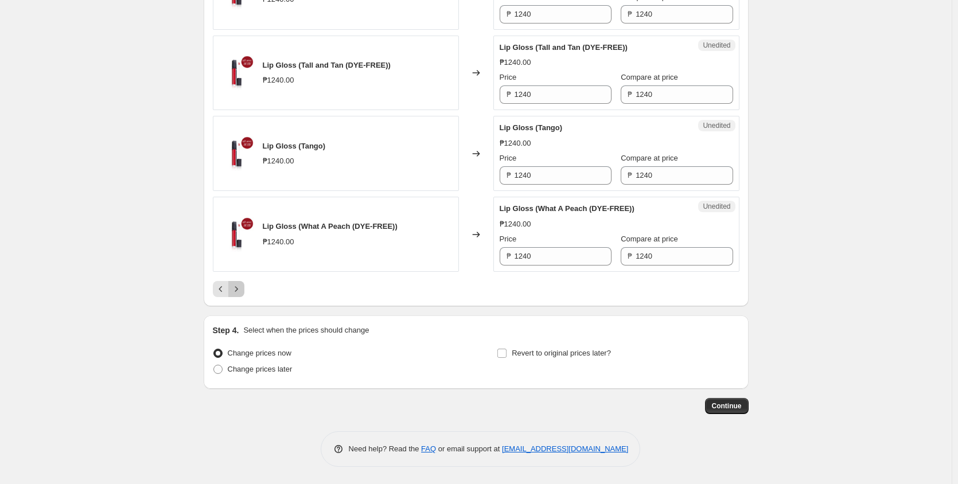
click at [235, 295] on icon "Next" at bounding box center [236, 288] width 11 height 11
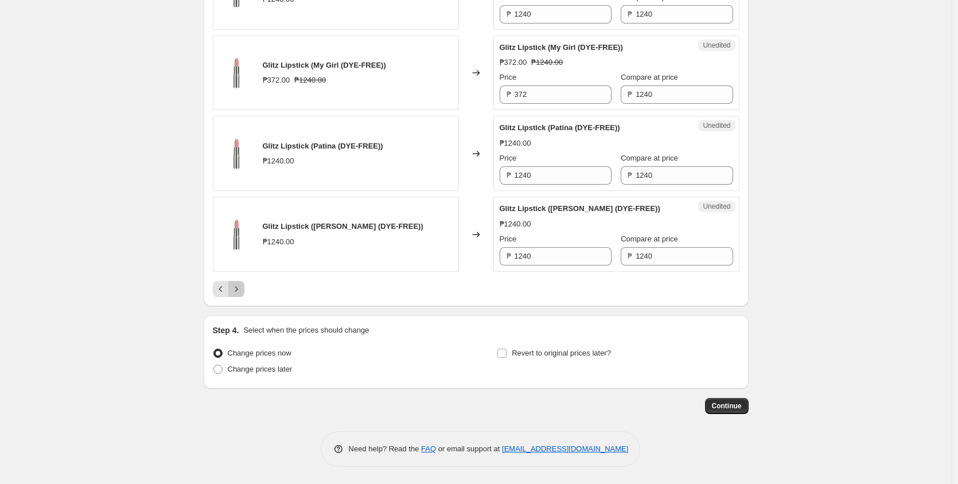
click at [242, 289] on icon "Next" at bounding box center [236, 288] width 11 height 11
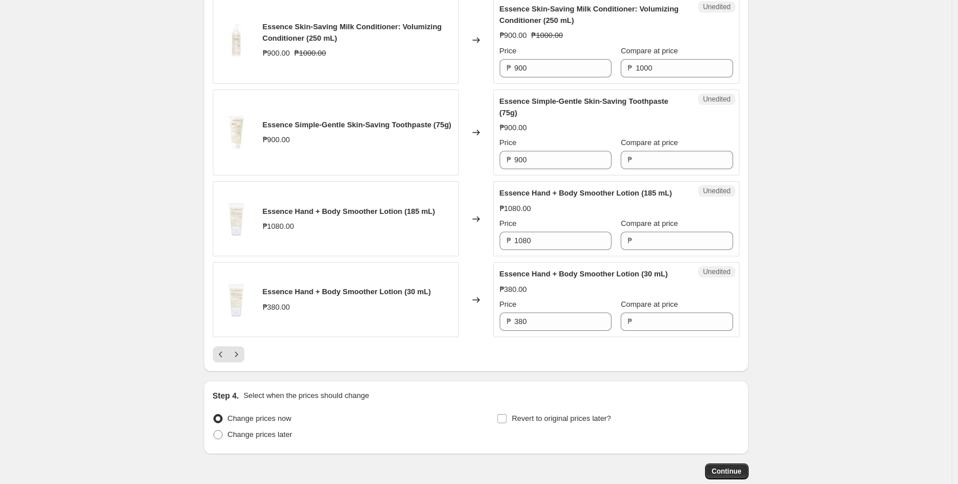
scroll to position [1827, 0]
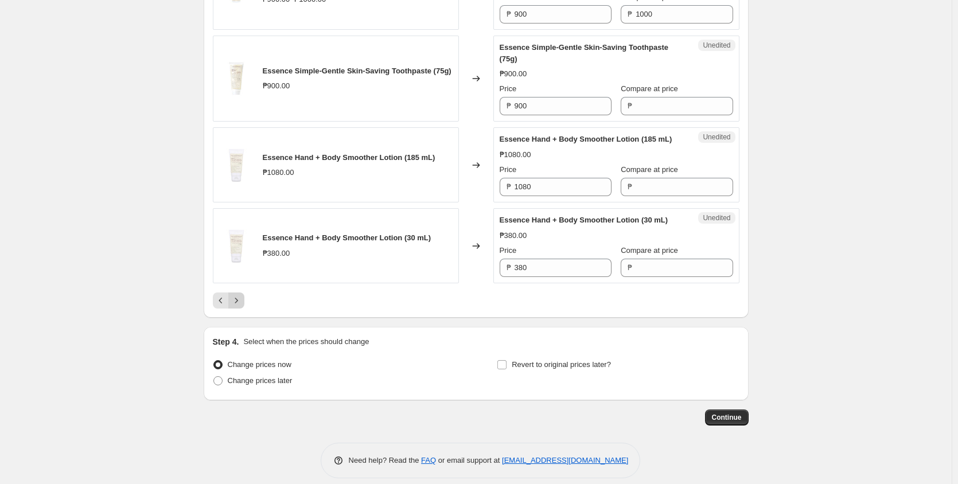
click at [234, 295] on icon "Next" at bounding box center [236, 300] width 11 height 11
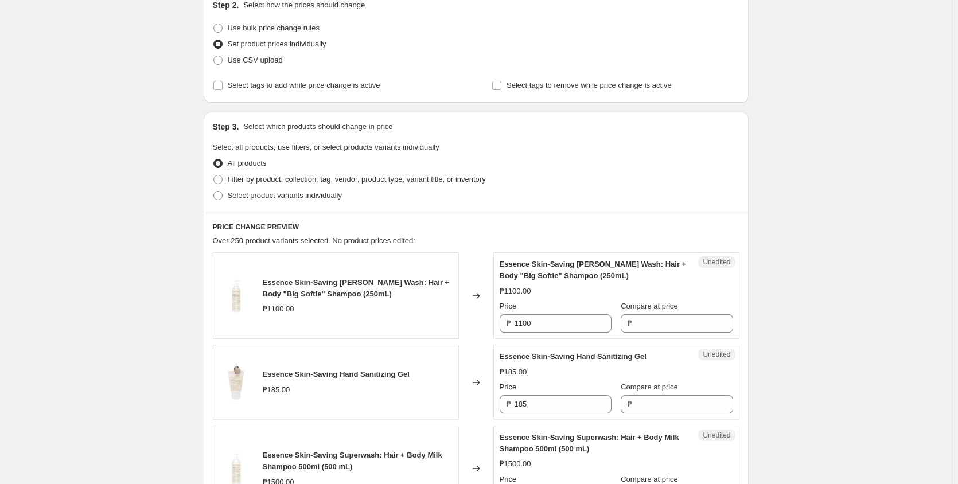
scroll to position [0, 0]
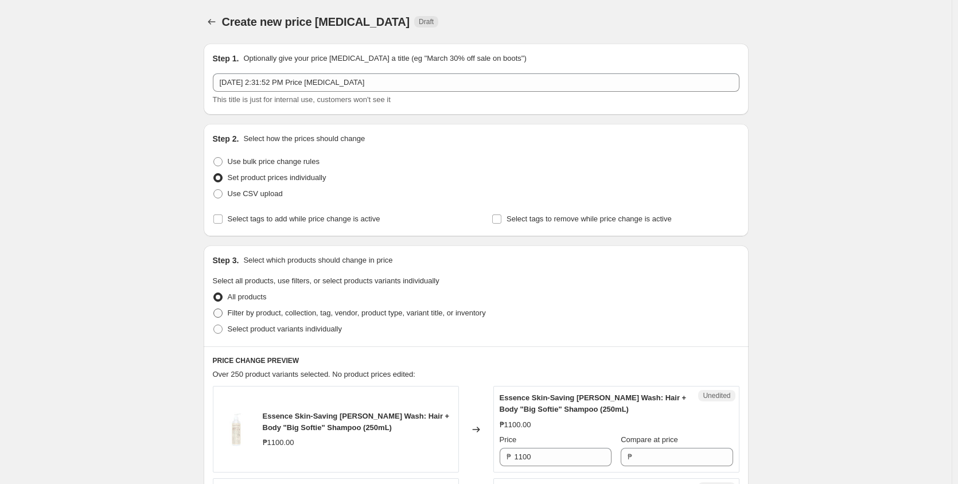
click at [298, 314] on span "Filter by product, collection, tag, vendor, product type, variant title, or inv…" at bounding box center [357, 313] width 258 height 9
click at [214, 309] on input "Filter by product, collection, tag, vendor, product type, variant title, or inv…" at bounding box center [213, 309] width 1 height 1
radio input "true"
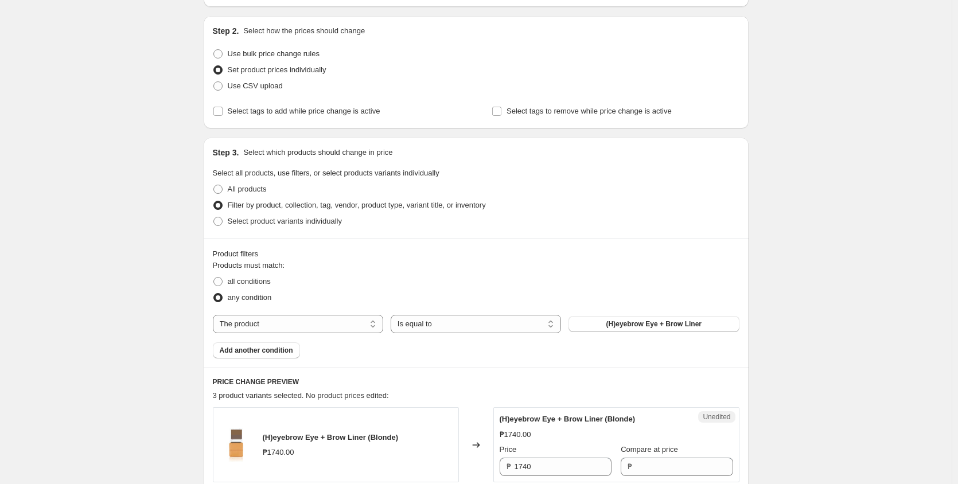
scroll to position [229, 0]
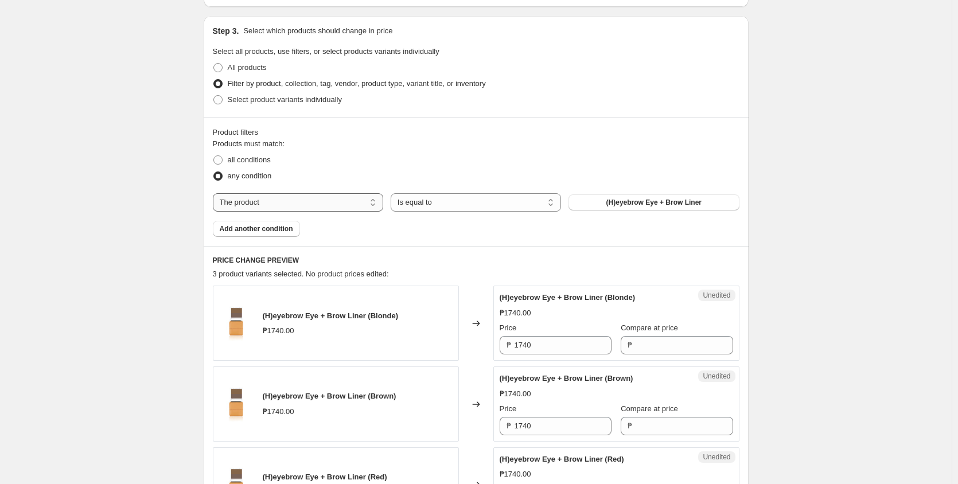
click at [367, 204] on select "The product The product's collection The product's tag The product's vendor The…" at bounding box center [298, 202] width 170 height 18
click at [215, 193] on select "The product The product's collection The product's tag The product's vendor The…" at bounding box center [298, 202] width 170 height 18
click at [428, 201] on select "Is equal to Is not equal to" at bounding box center [476, 202] width 170 height 18
click at [427, 201] on select "Is equal to Is not equal to" at bounding box center [476, 202] width 170 height 18
click at [264, 163] on span "all conditions" at bounding box center [249, 159] width 43 height 9
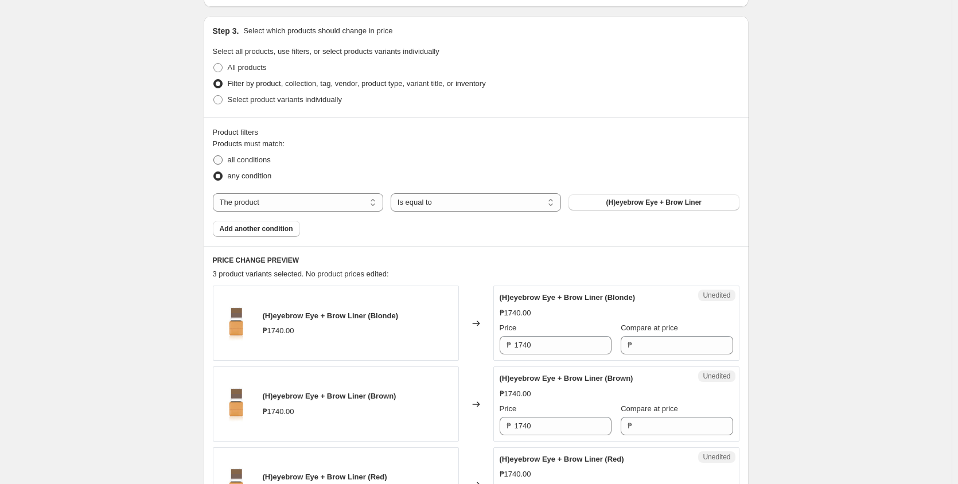
click at [214, 156] on input "all conditions" at bounding box center [213, 155] width 1 height 1
radio input "true"
click at [656, 205] on span "(H)eyebrow Eye + Brow Liner" at bounding box center [653, 202] width 95 height 9
click at [283, 232] on span "Add another condition" at bounding box center [256, 228] width 73 height 9
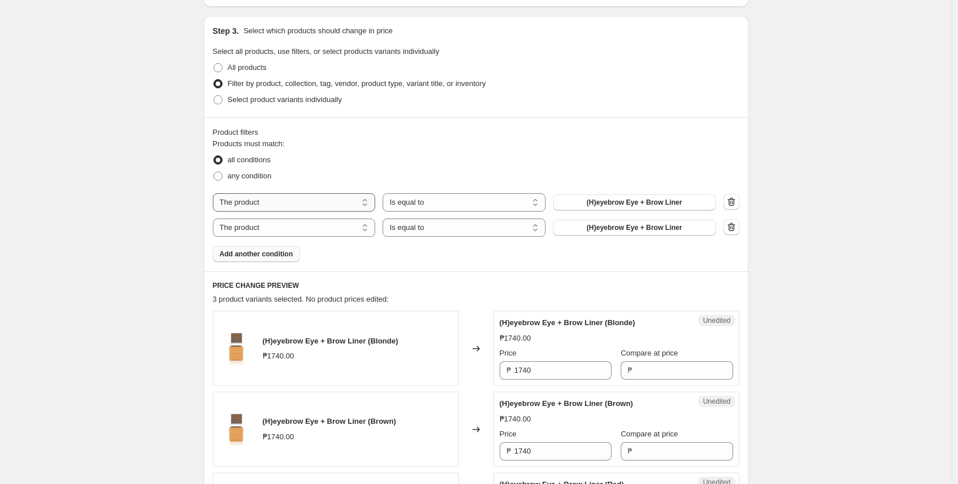
click at [332, 203] on select "The product The product's collection The product's tag The product's vendor The…" at bounding box center [294, 202] width 163 height 18
click at [349, 208] on select "The product The product's collection The product's tag The product's vendor The…" at bounding box center [294, 202] width 163 height 18
click at [622, 197] on button "(H)eyebrow Eye + Brow Liner" at bounding box center [634, 202] width 163 height 16
click at [732, 226] on icon "button" at bounding box center [730, 226] width 11 height 11
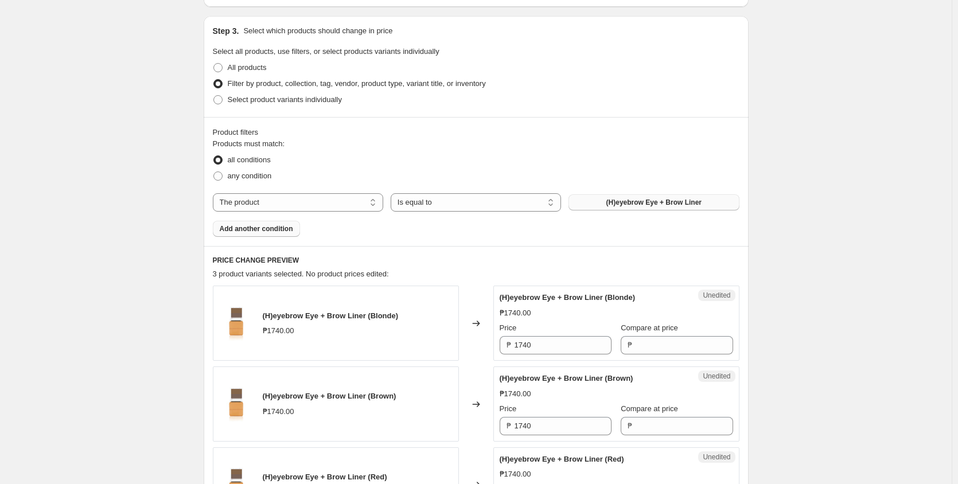
click at [619, 194] on button "(H)eyebrow Eye + Brow Liner" at bounding box center [653, 202] width 170 height 16
click at [260, 102] on span "Select product variants individually" at bounding box center [285, 99] width 114 height 9
click at [214, 96] on input "Select product variants individually" at bounding box center [213, 95] width 1 height 1
radio input "true"
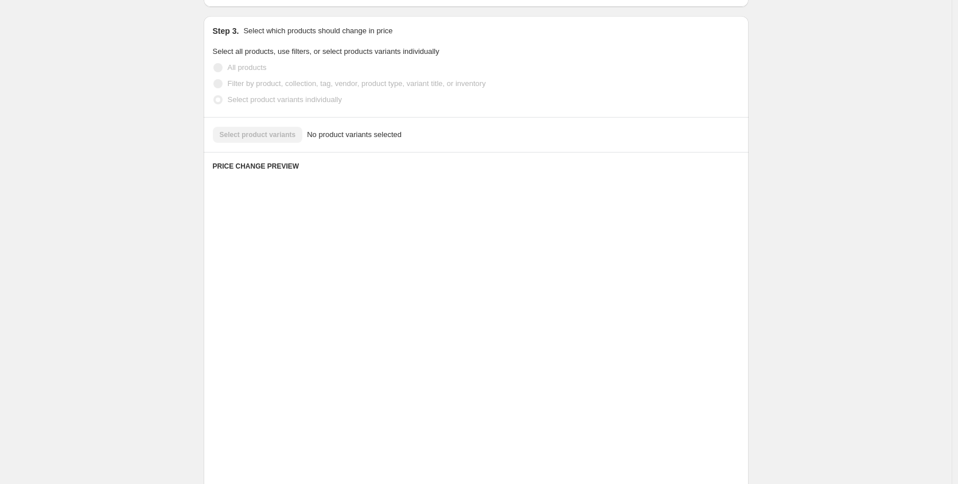
scroll to position [118, 0]
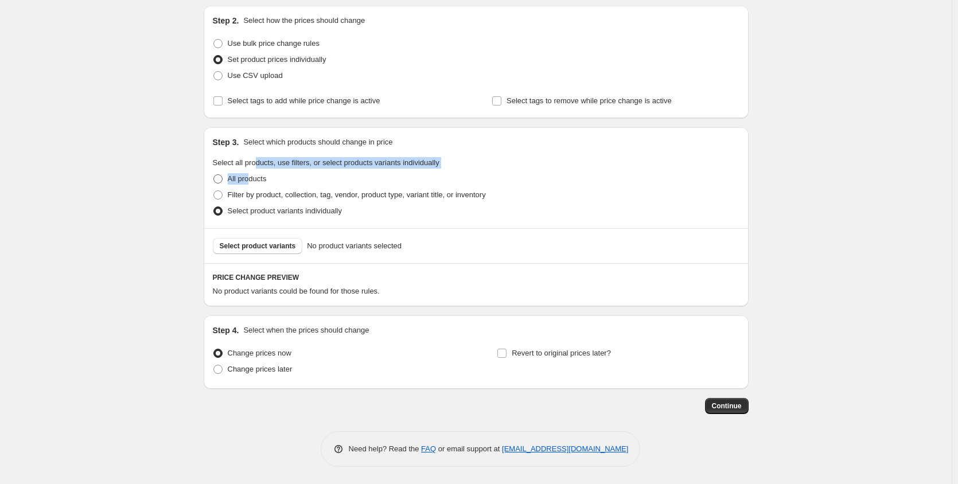
drag, startPoint x: 258, startPoint y: 170, endPoint x: 254, endPoint y: 178, distance: 9.5
click at [254, 178] on fieldset "Select all products, use filters, or select products variants individually All …" at bounding box center [476, 188] width 526 height 62
click at [254, 178] on span "All products" at bounding box center [247, 178] width 39 height 9
click at [214, 175] on input "All products" at bounding box center [213, 174] width 1 height 1
radio input "true"
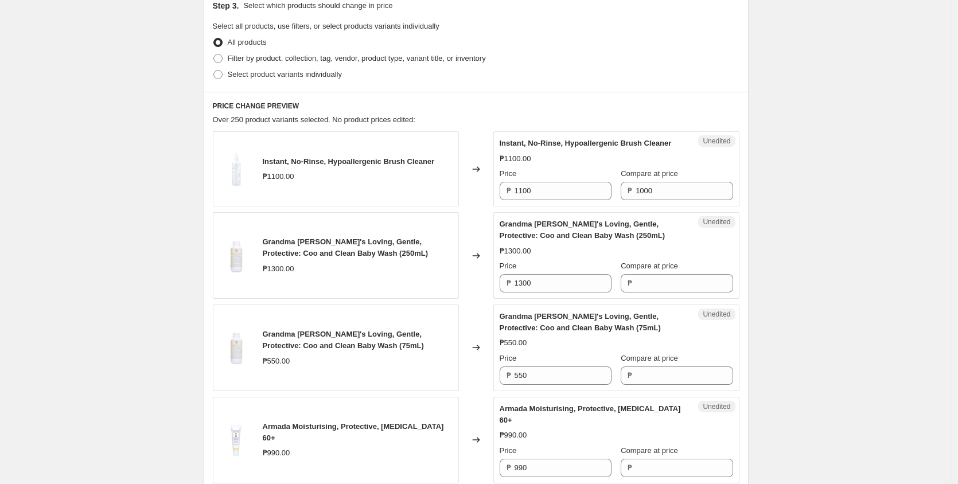
scroll to position [271, 0]
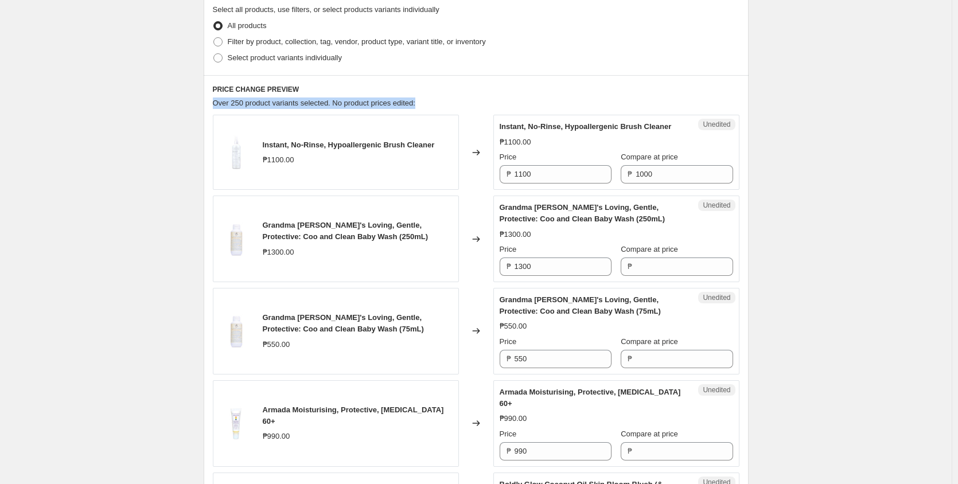
drag, startPoint x: 380, startPoint y: 106, endPoint x: 209, endPoint y: 101, distance: 171.6
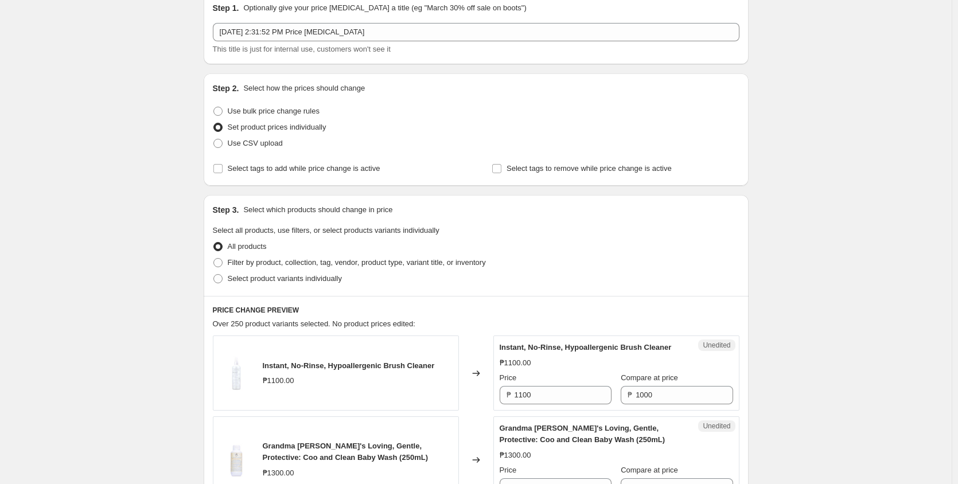
scroll to position [76, 0]
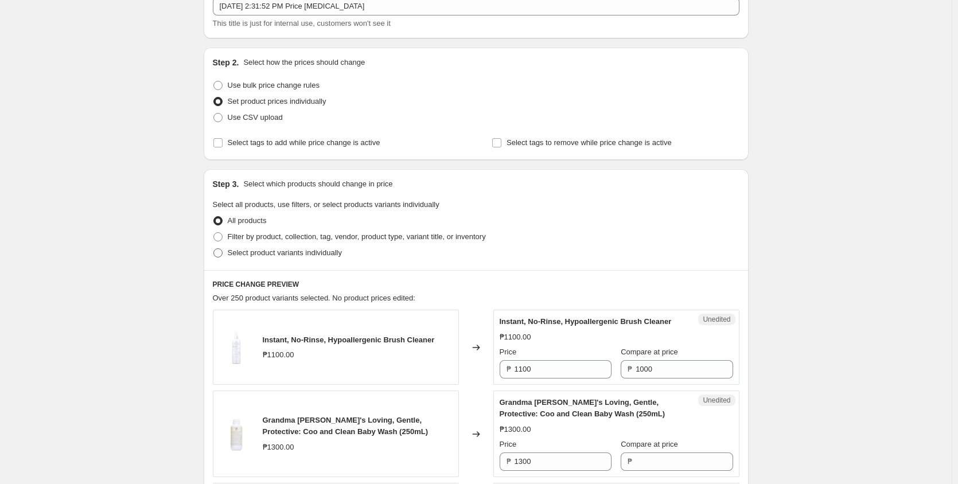
click at [317, 255] on span "Select product variants individually" at bounding box center [285, 252] width 114 height 9
click at [214, 249] on input "Select product variants individually" at bounding box center [213, 248] width 1 height 1
radio input "true"
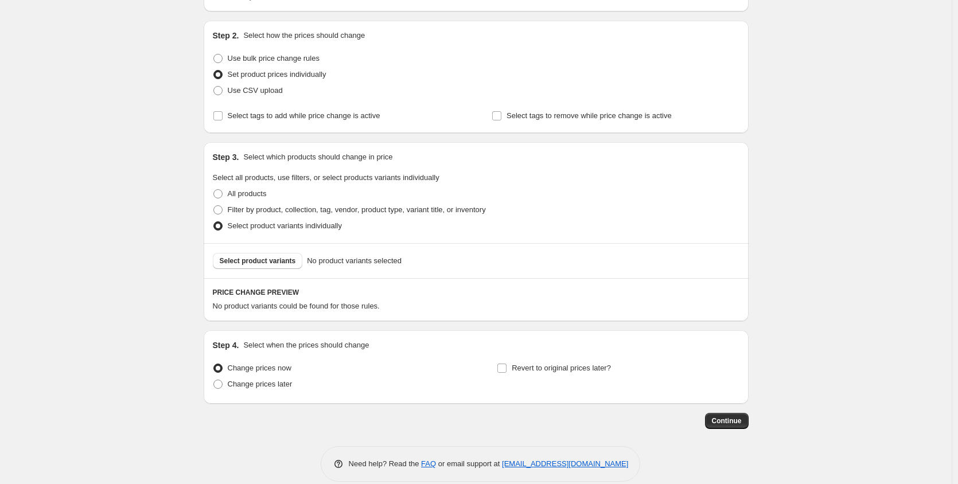
scroll to position [118, 0]
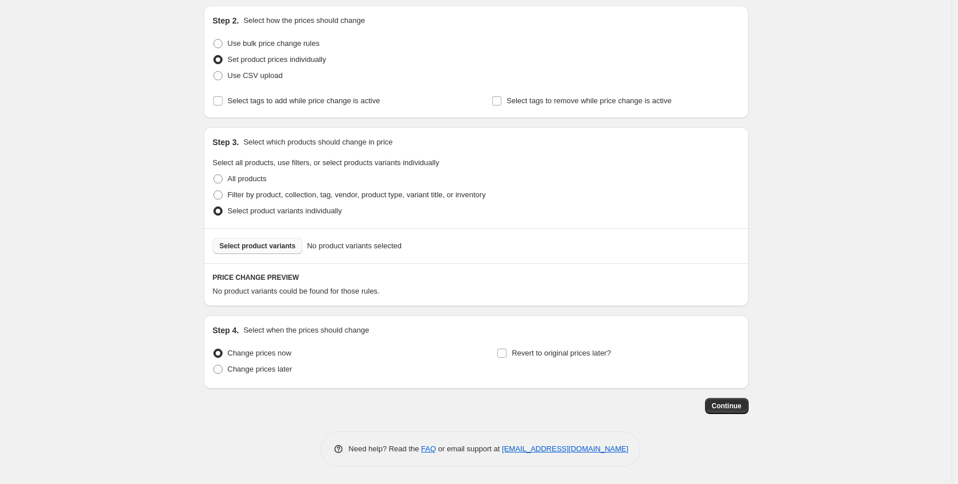
click at [270, 247] on span "Select product variants" at bounding box center [258, 245] width 76 height 9
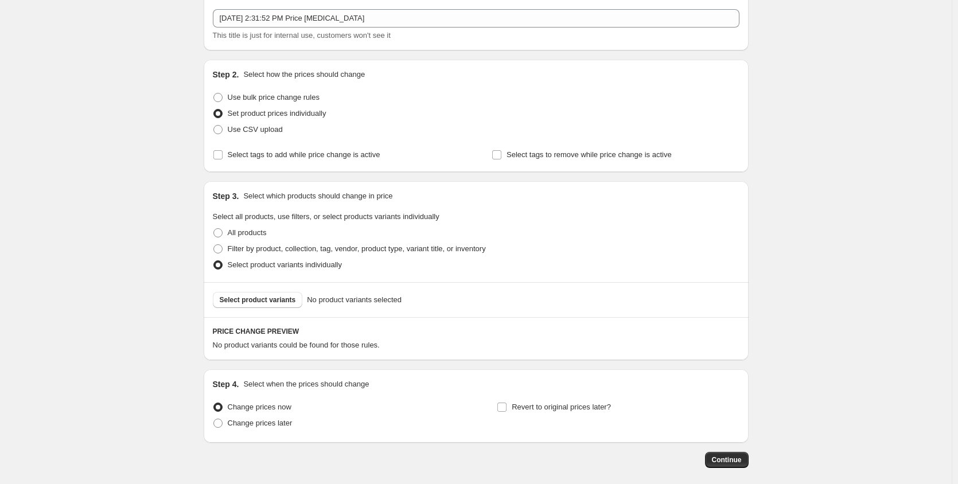
scroll to position [0, 0]
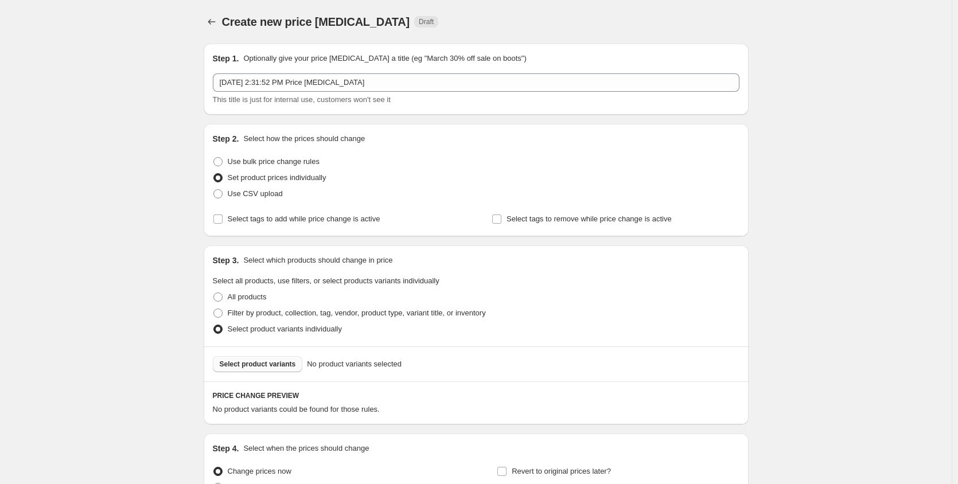
click at [268, 361] on span "Select product variants" at bounding box center [258, 364] width 76 height 9
